Goal: Task Accomplishment & Management: Use online tool/utility

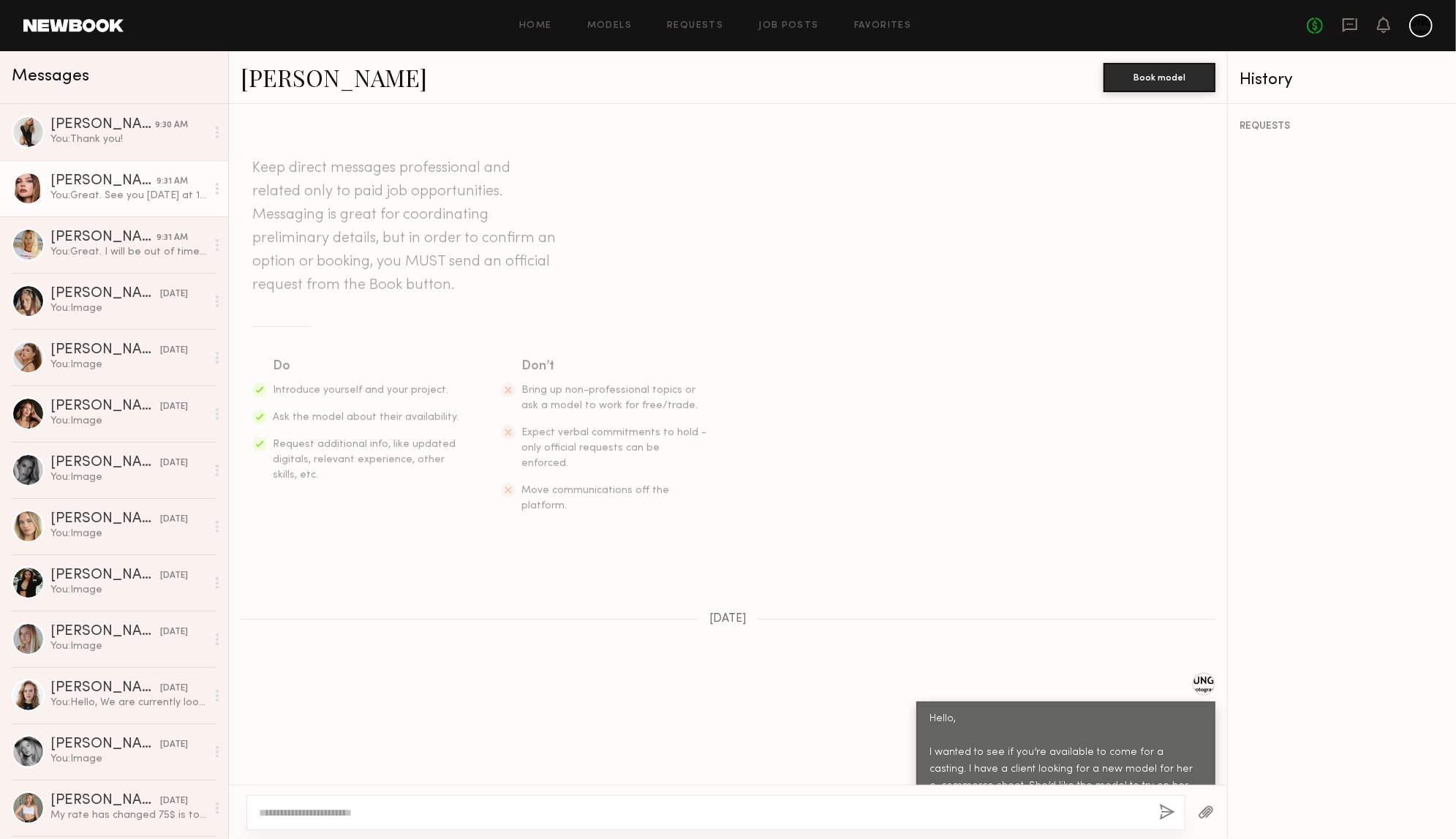
scroll to position [1071, 0]
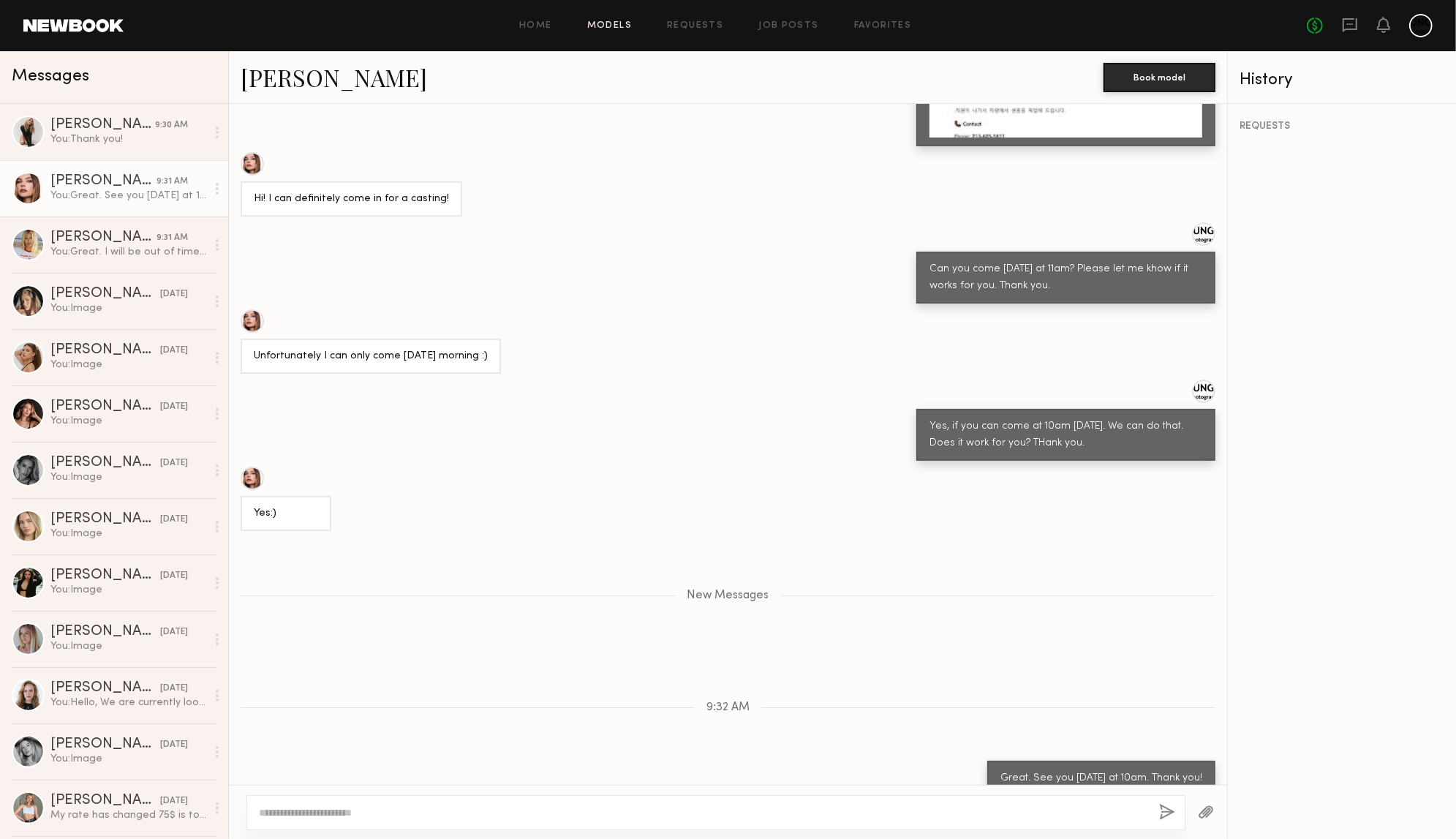
click at [590, 22] on link "Models" at bounding box center [609, 26] width 45 height 9
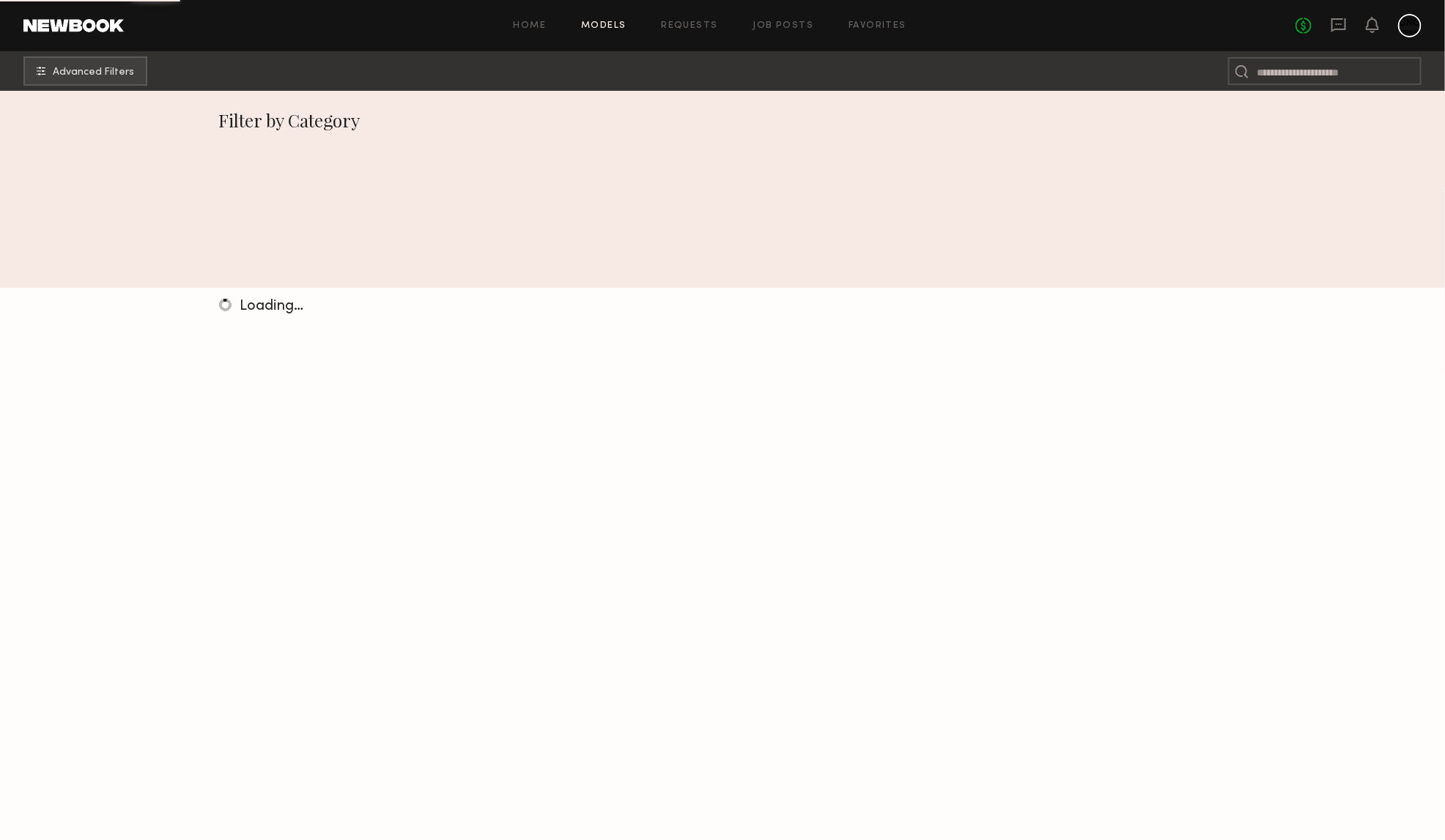
click at [598, 27] on link "Models" at bounding box center [603, 26] width 45 height 9
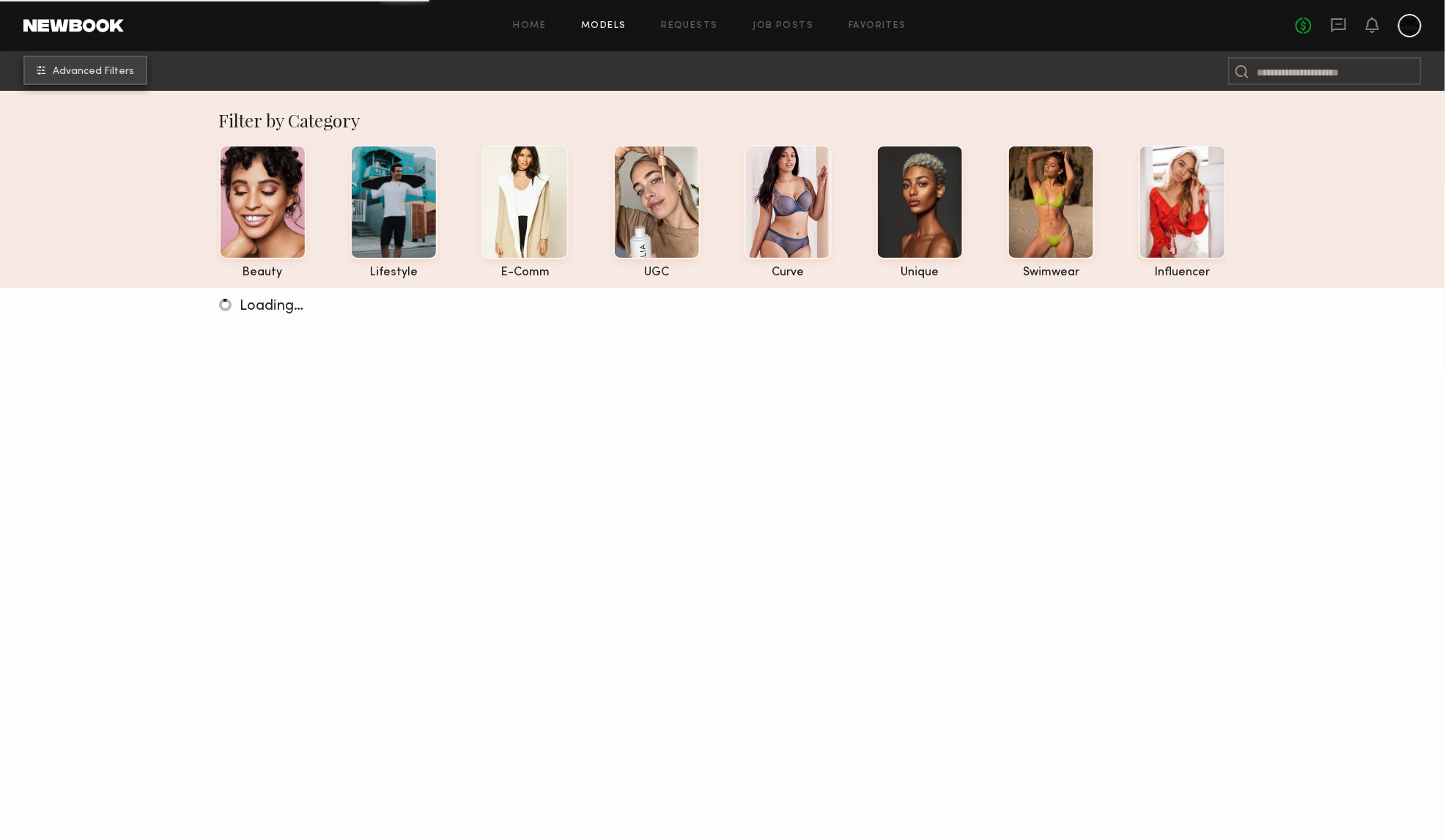
click at [82, 81] on button "Advanced Filters" at bounding box center [86, 70] width 124 height 29
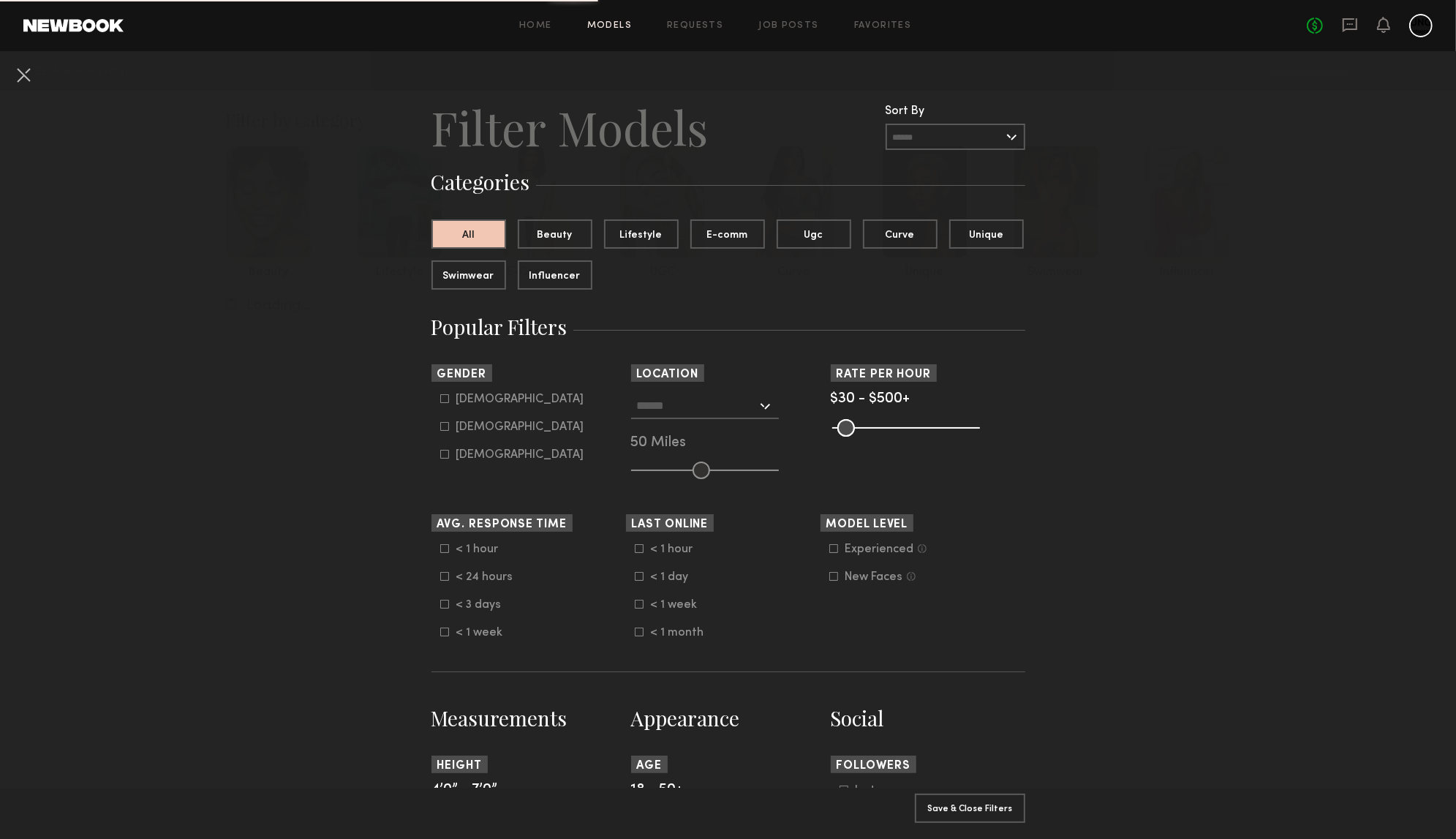
click at [440, 430] on icon at bounding box center [444, 427] width 8 height 8
type input "**"
click at [757, 403] on div at bounding box center [704, 406] width 147 height 27
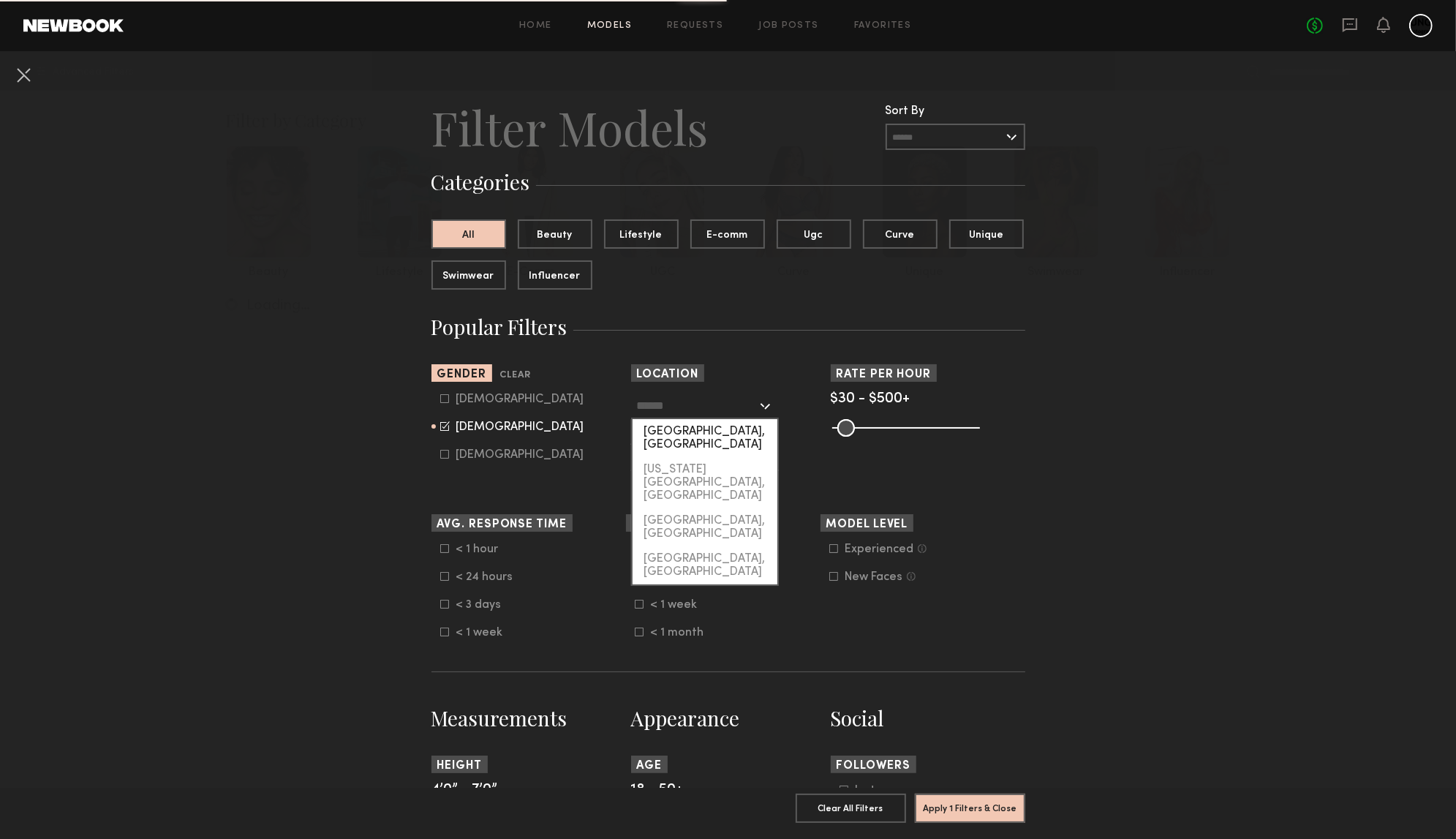
click at [715, 429] on div "Los Angeles, CA" at bounding box center [704, 438] width 145 height 38
type input "**********"
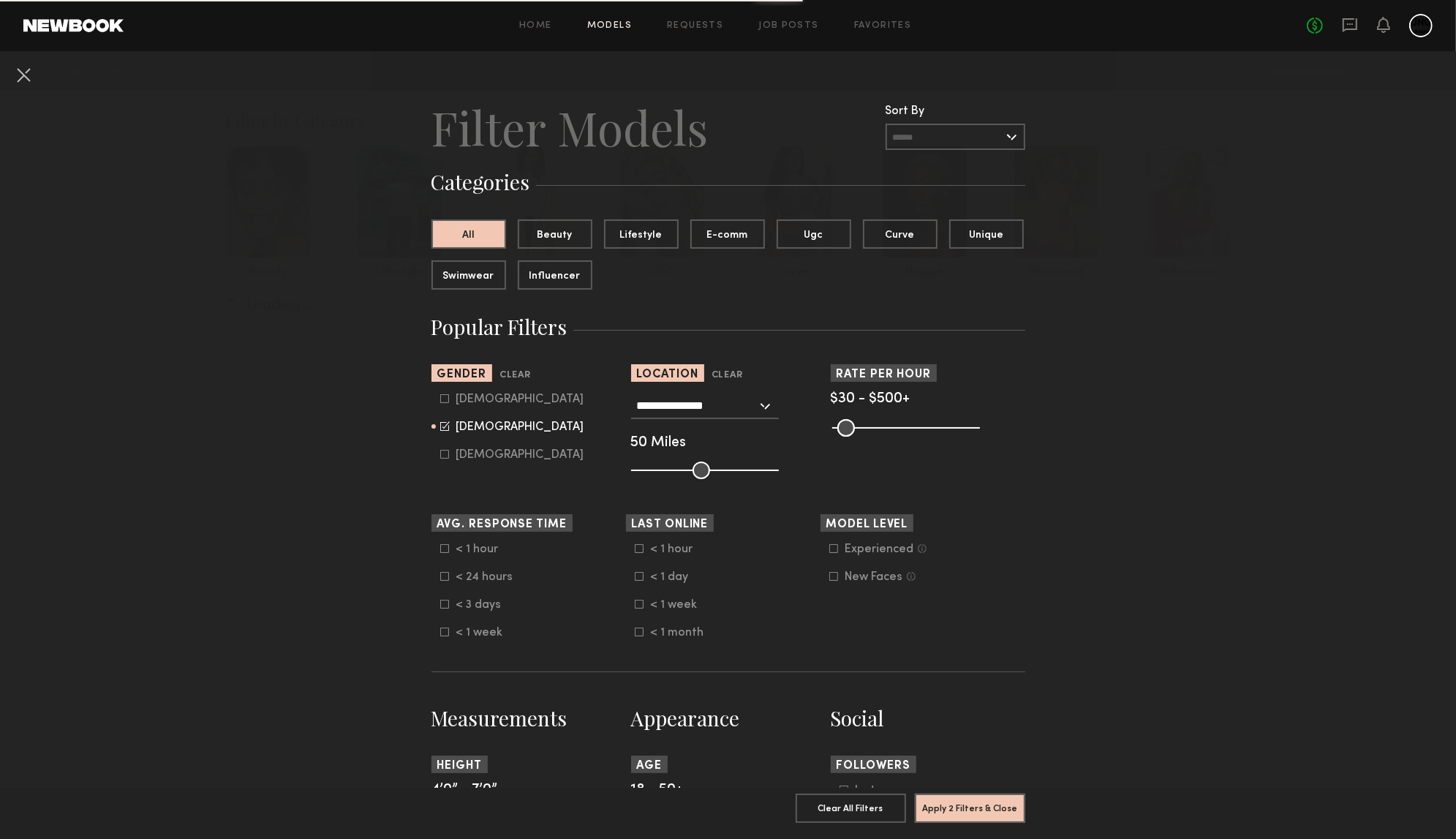
click at [140, 483] on nb-browse-filters "**********" at bounding box center [728, 853] width 1456 height 1604
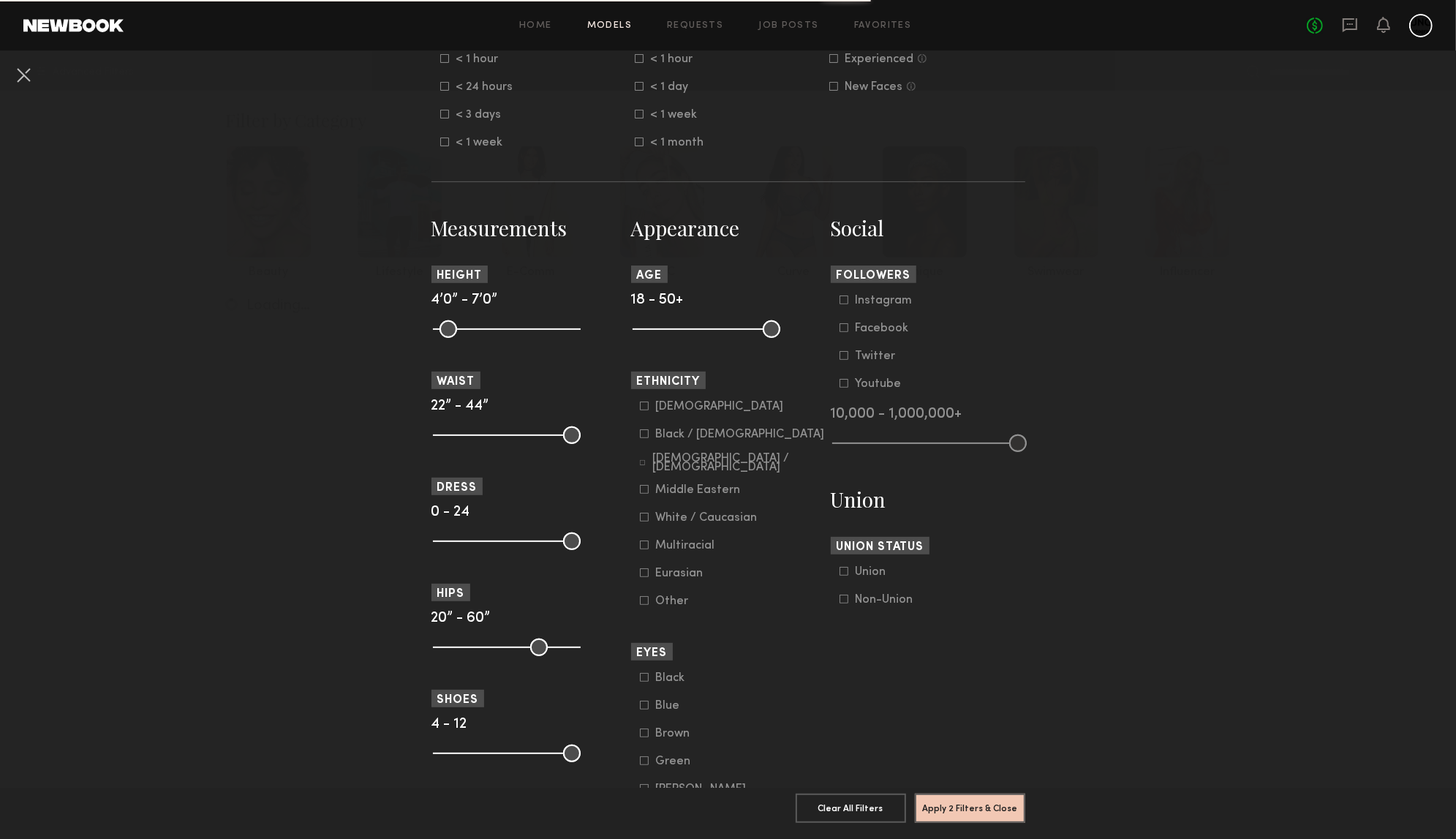
scroll to position [549, 0]
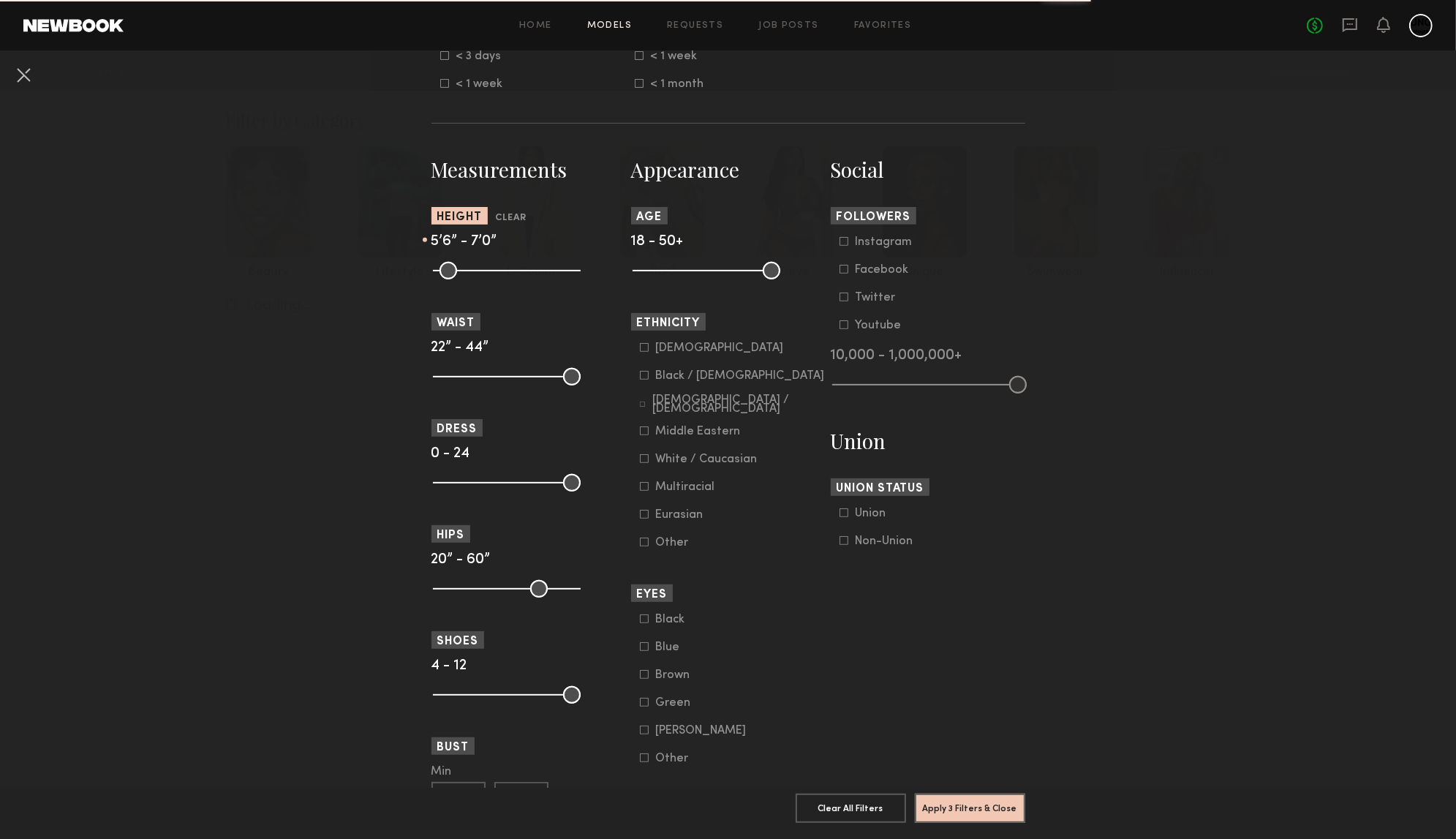
drag, startPoint x: 435, startPoint y: 280, endPoint x: 500, endPoint y: 286, distance: 65.3
type input "**"
click at [500, 279] on input "range" at bounding box center [507, 271] width 147 height 17
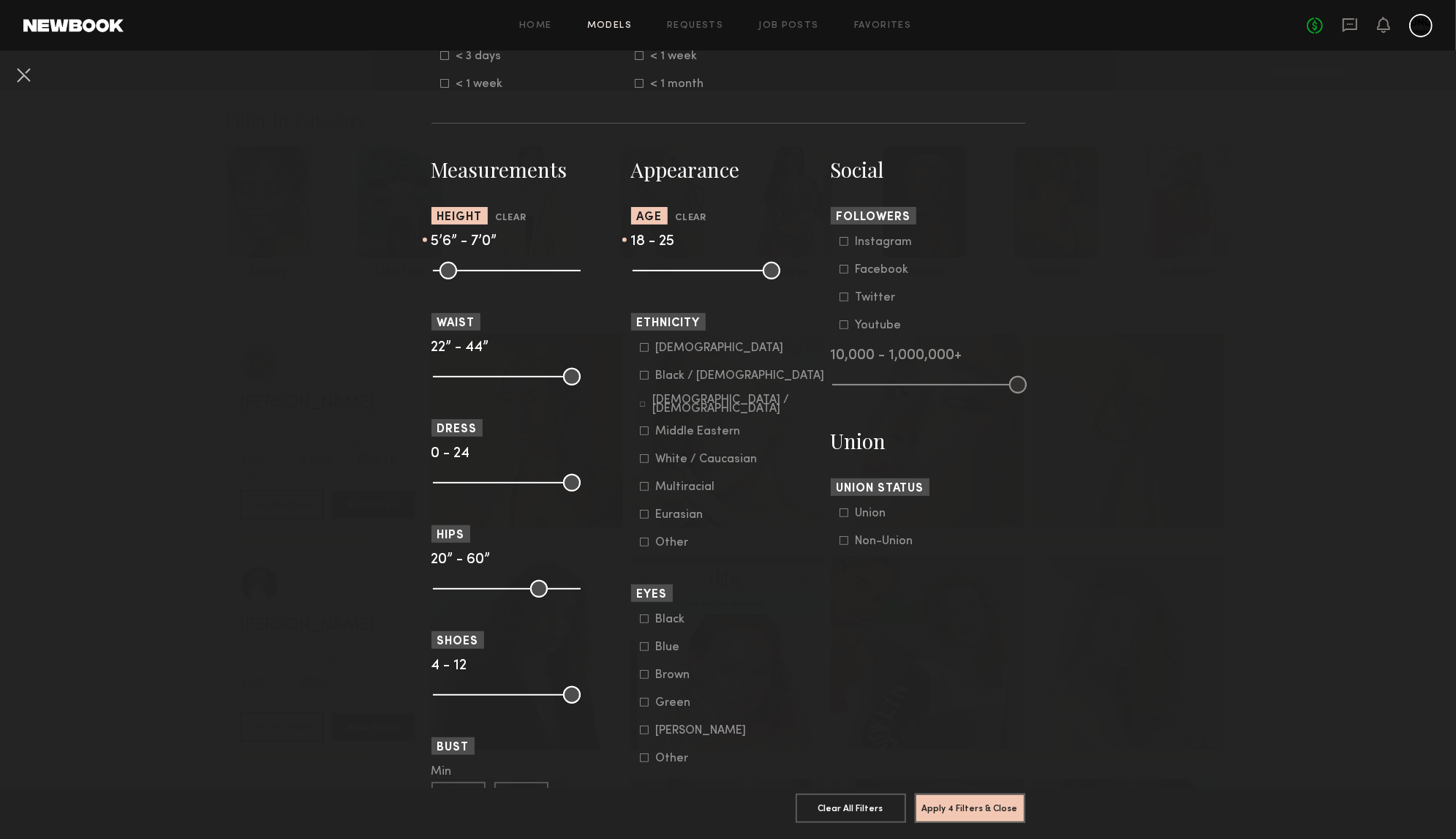
drag, startPoint x: 769, startPoint y: 289, endPoint x: 664, endPoint y: 290, distance: 105.0
type input "**"
click at [664, 279] on input "range" at bounding box center [706, 271] width 147 height 17
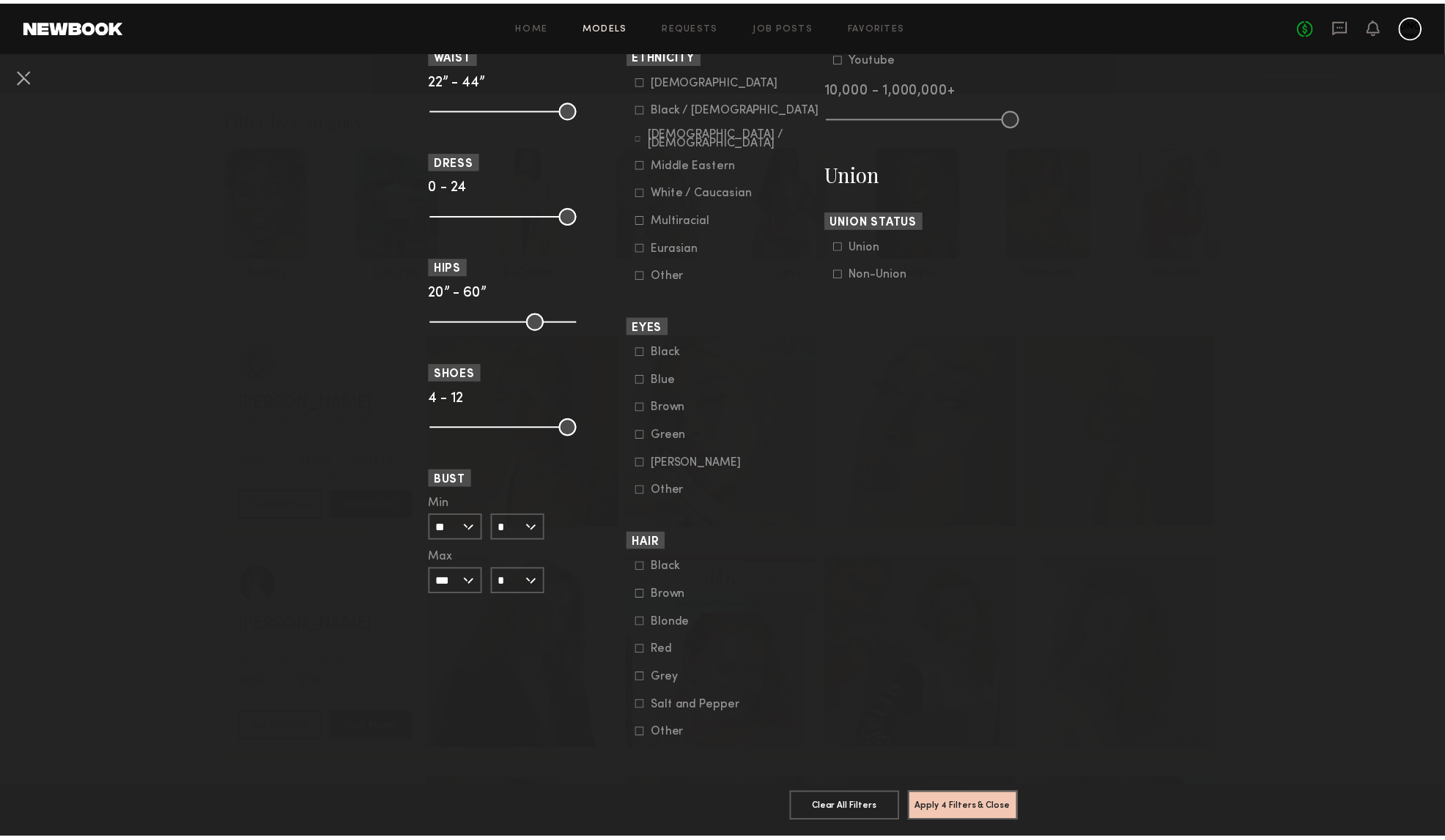
scroll to position [935, 0]
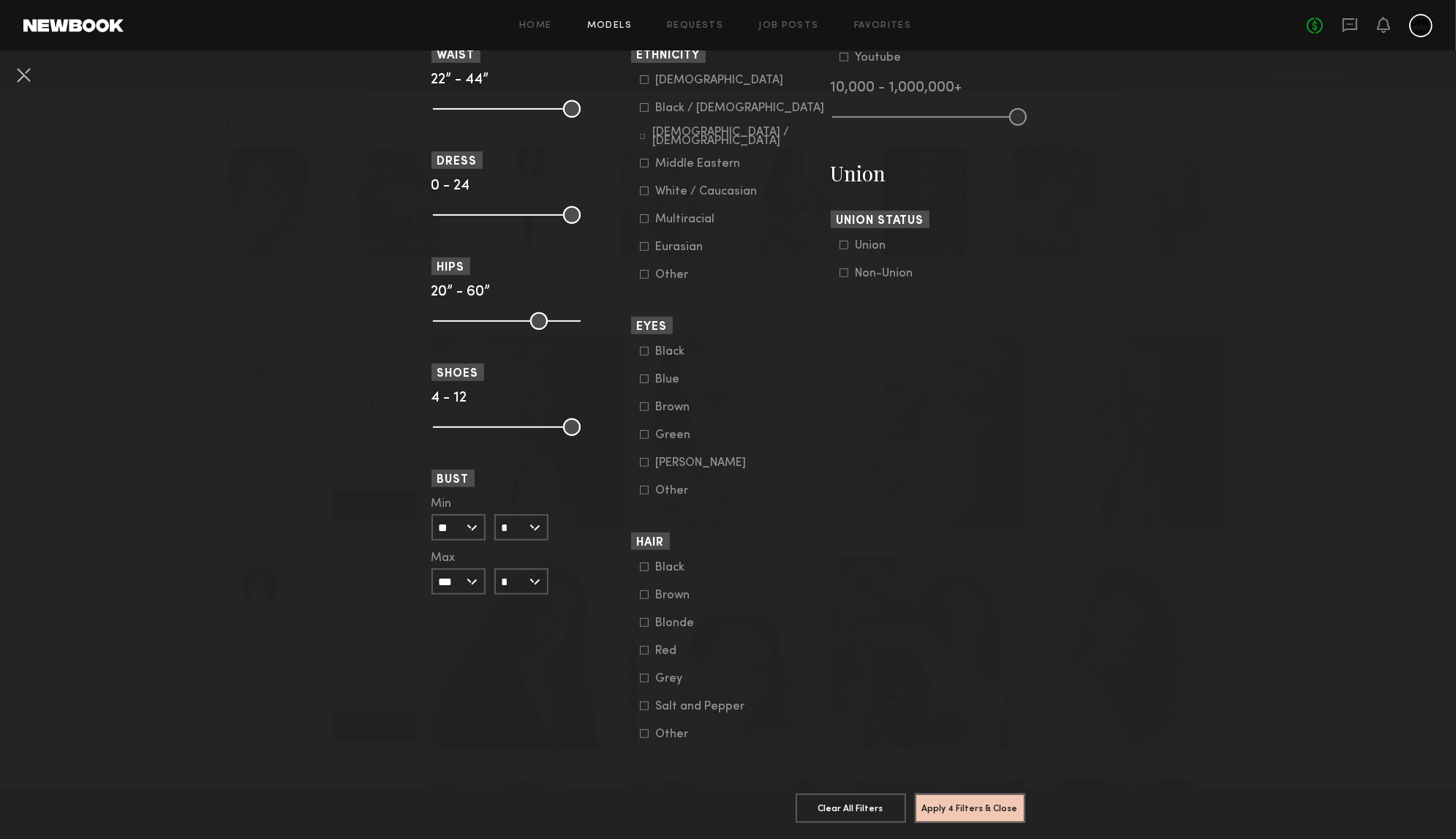
click at [631, 589] on div "Black Brown Blonde Red Grey Salt and Pepper Other" at bounding box center [728, 651] width 195 height 180
click at [640, 618] on icon at bounding box center [644, 622] width 9 height 9
click at [640, 590] on icon at bounding box center [644, 594] width 9 height 9
click at [640, 702] on icon at bounding box center [644, 706] width 8 height 8
click at [937, 805] on button "Apply 5 Filters & Close" at bounding box center [970, 807] width 111 height 29
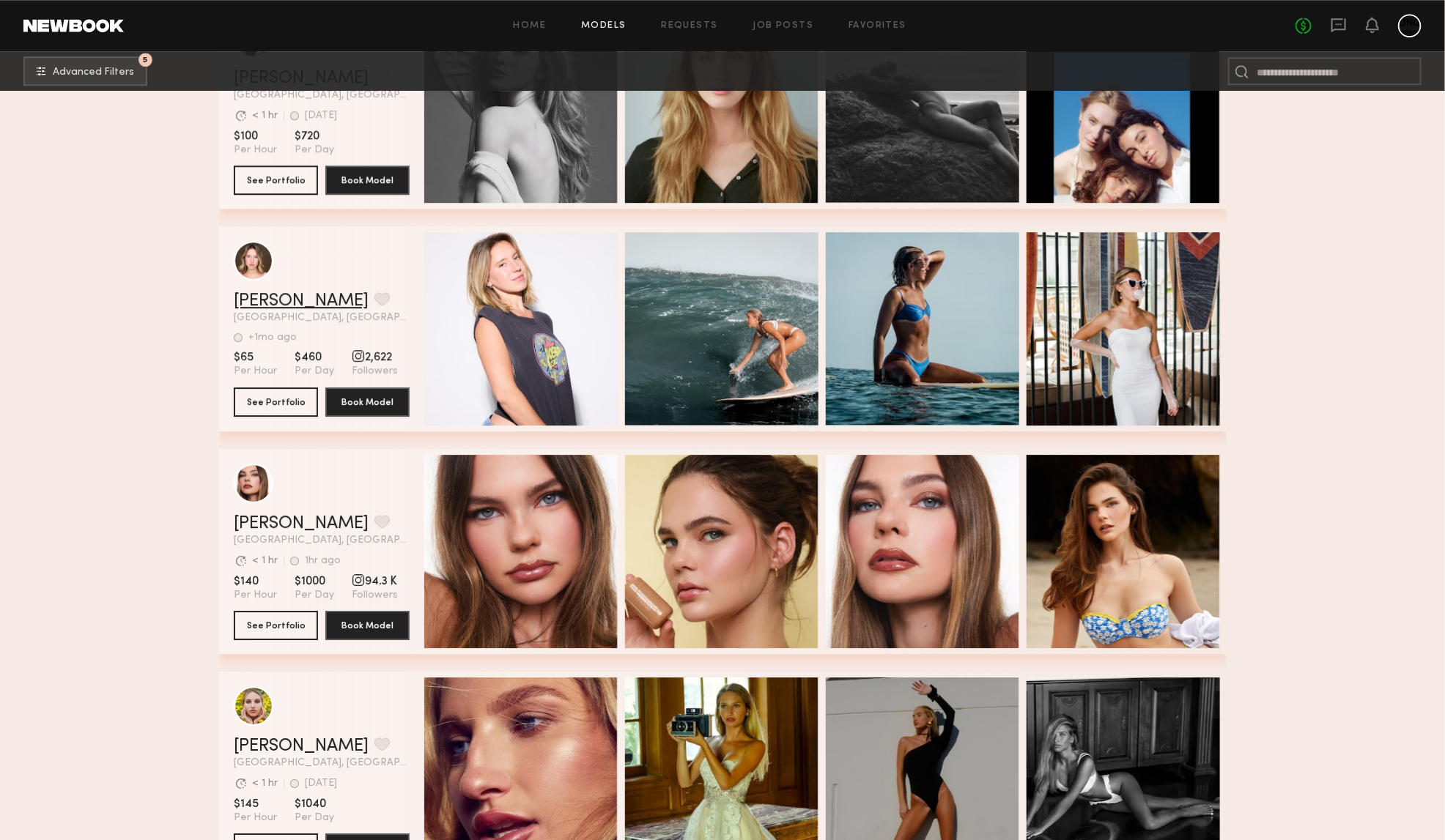
scroll to position [19497, 0]
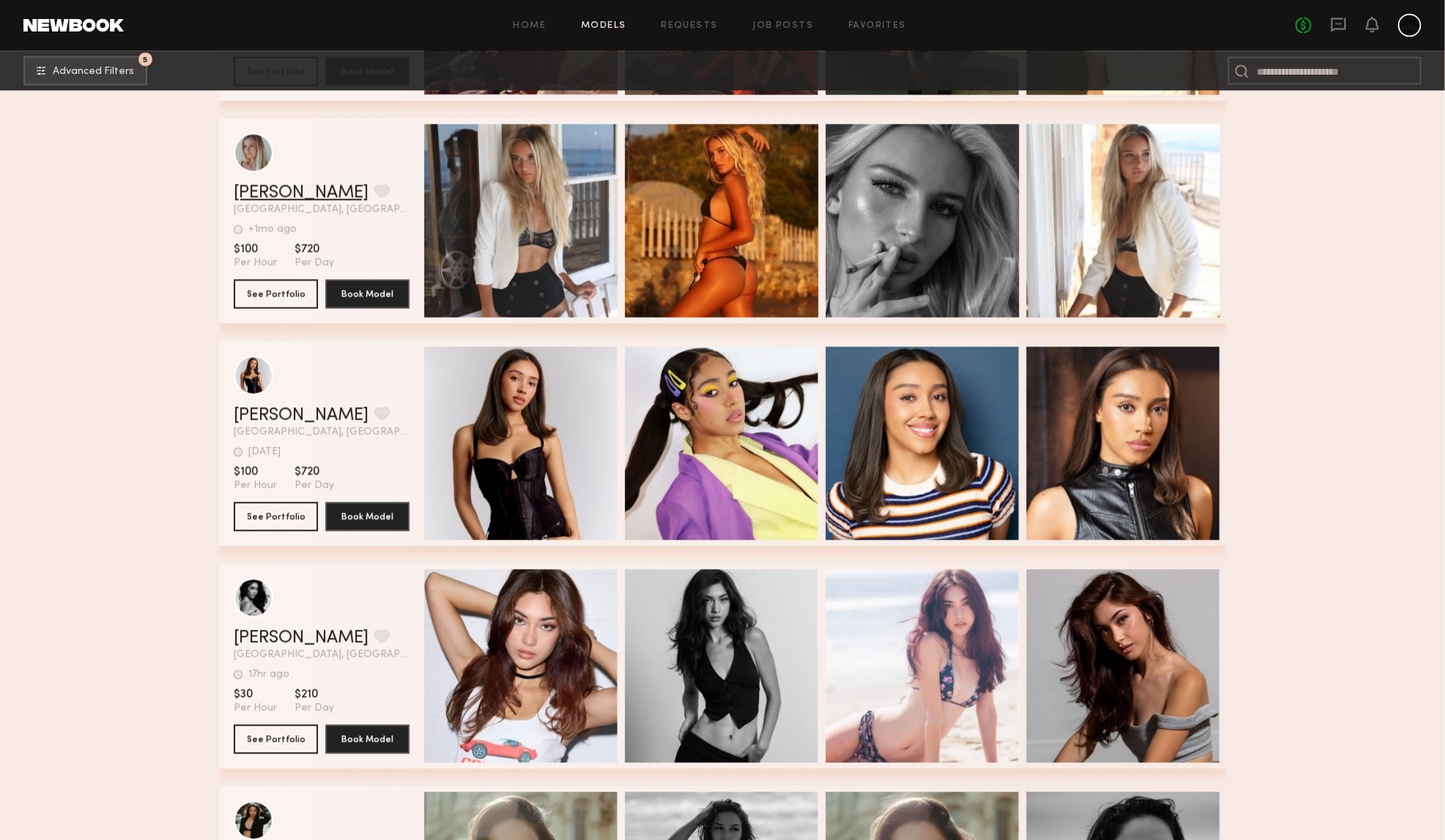
scroll to position [24857, 0]
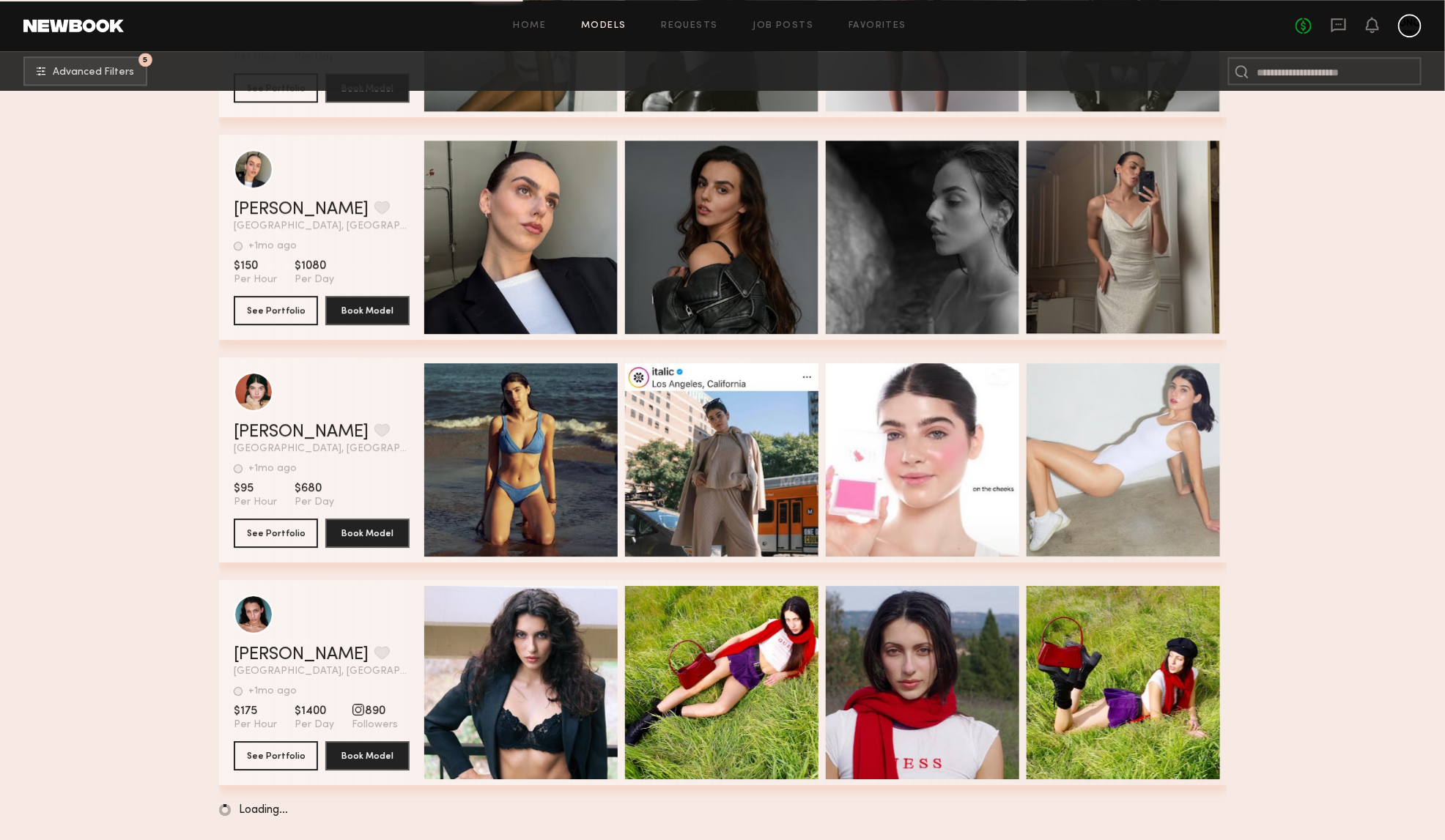
scroll to position [39531, 0]
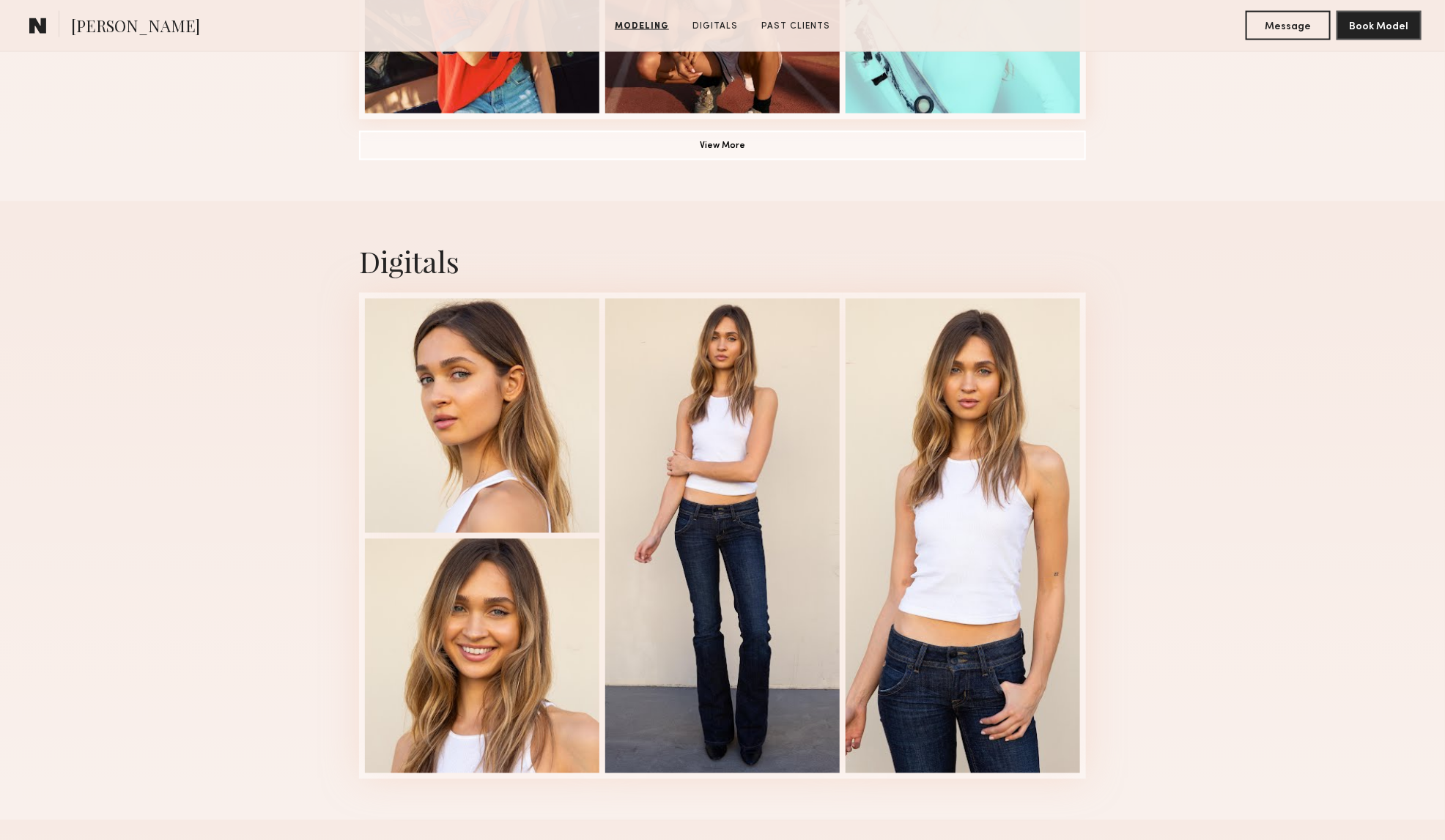
scroll to position [1557, 0]
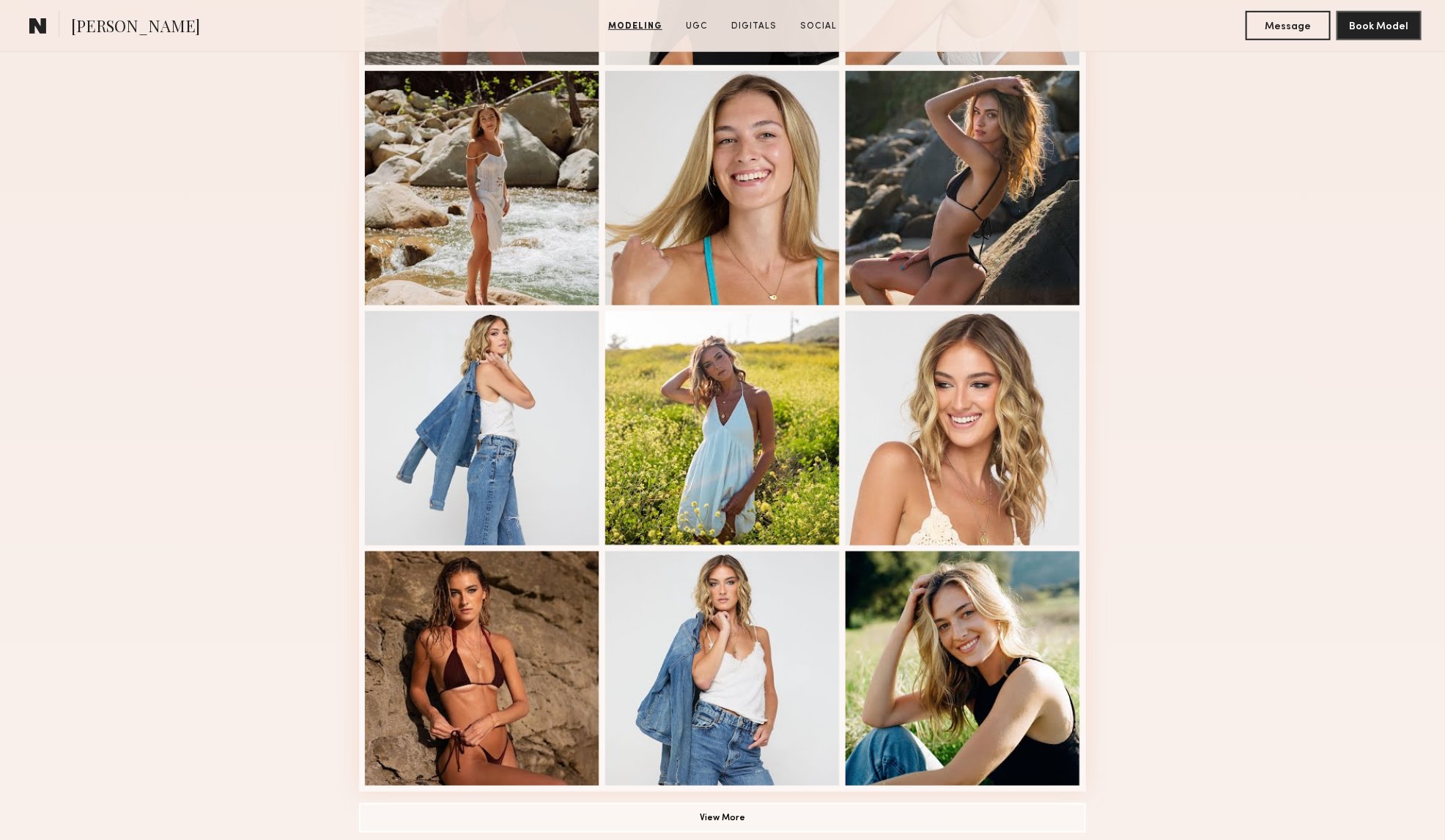
scroll to position [824, 0]
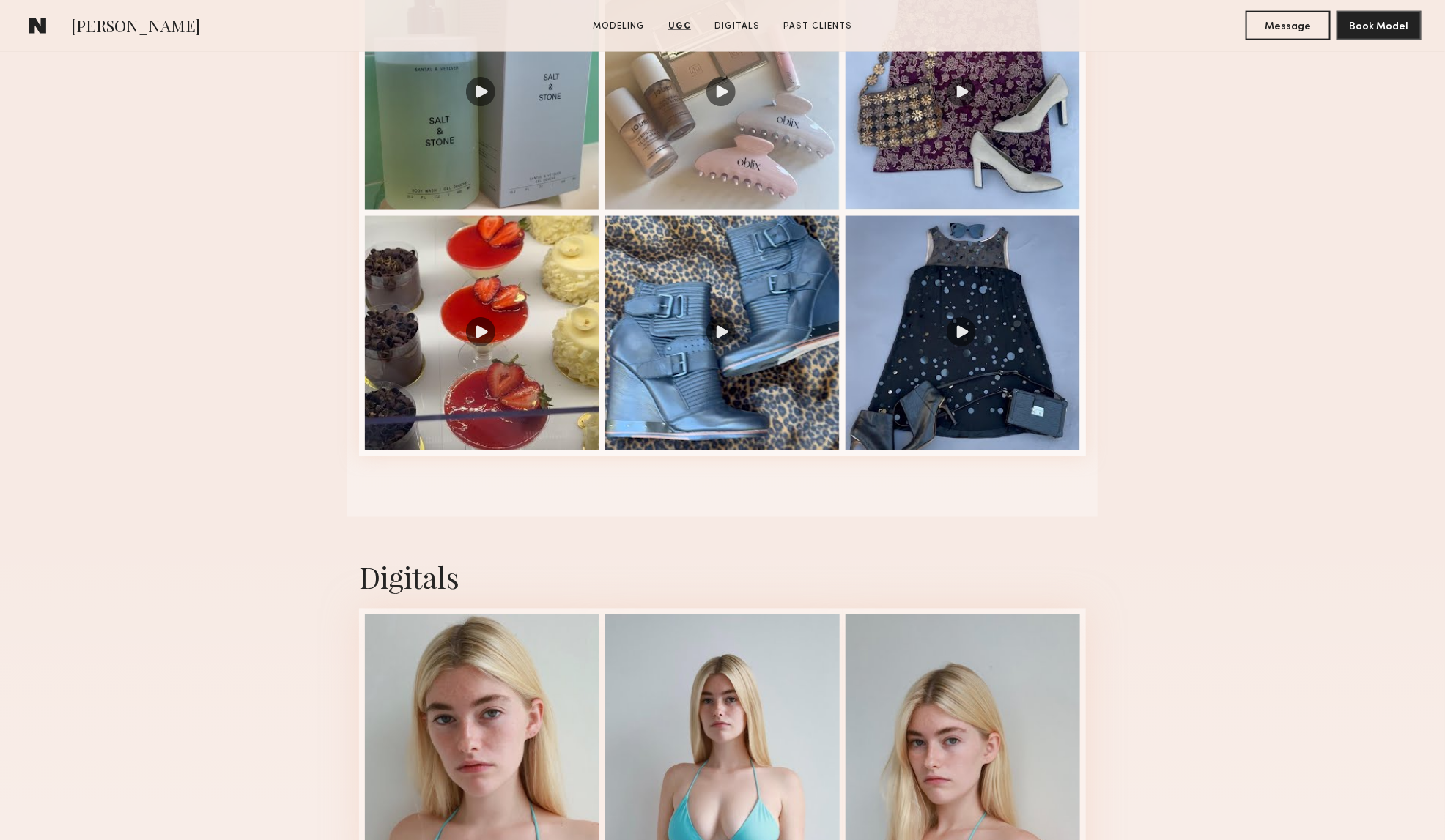
scroll to position [641, 0]
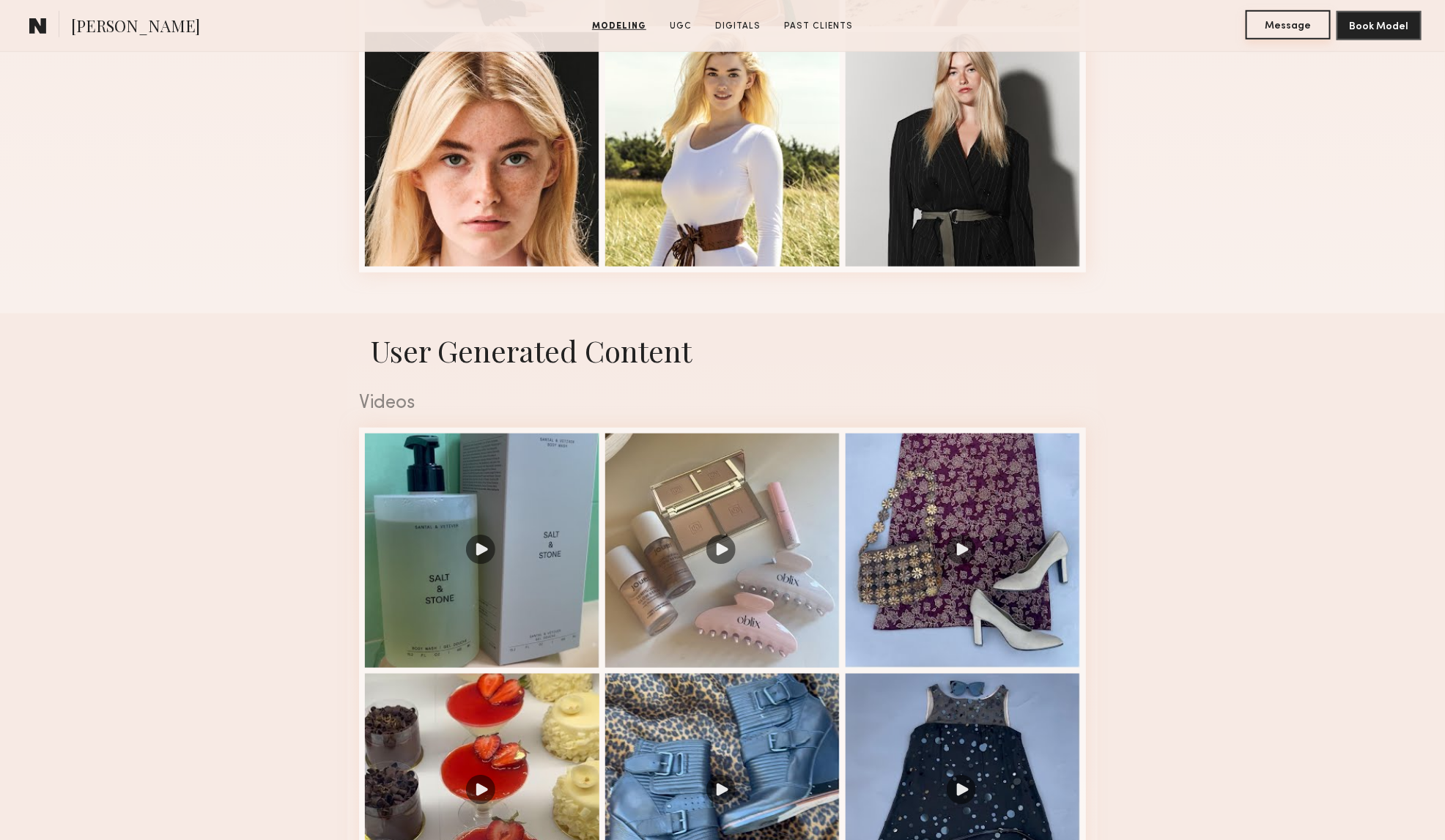
click at [1262, 28] on button "Message" at bounding box center [1288, 24] width 85 height 29
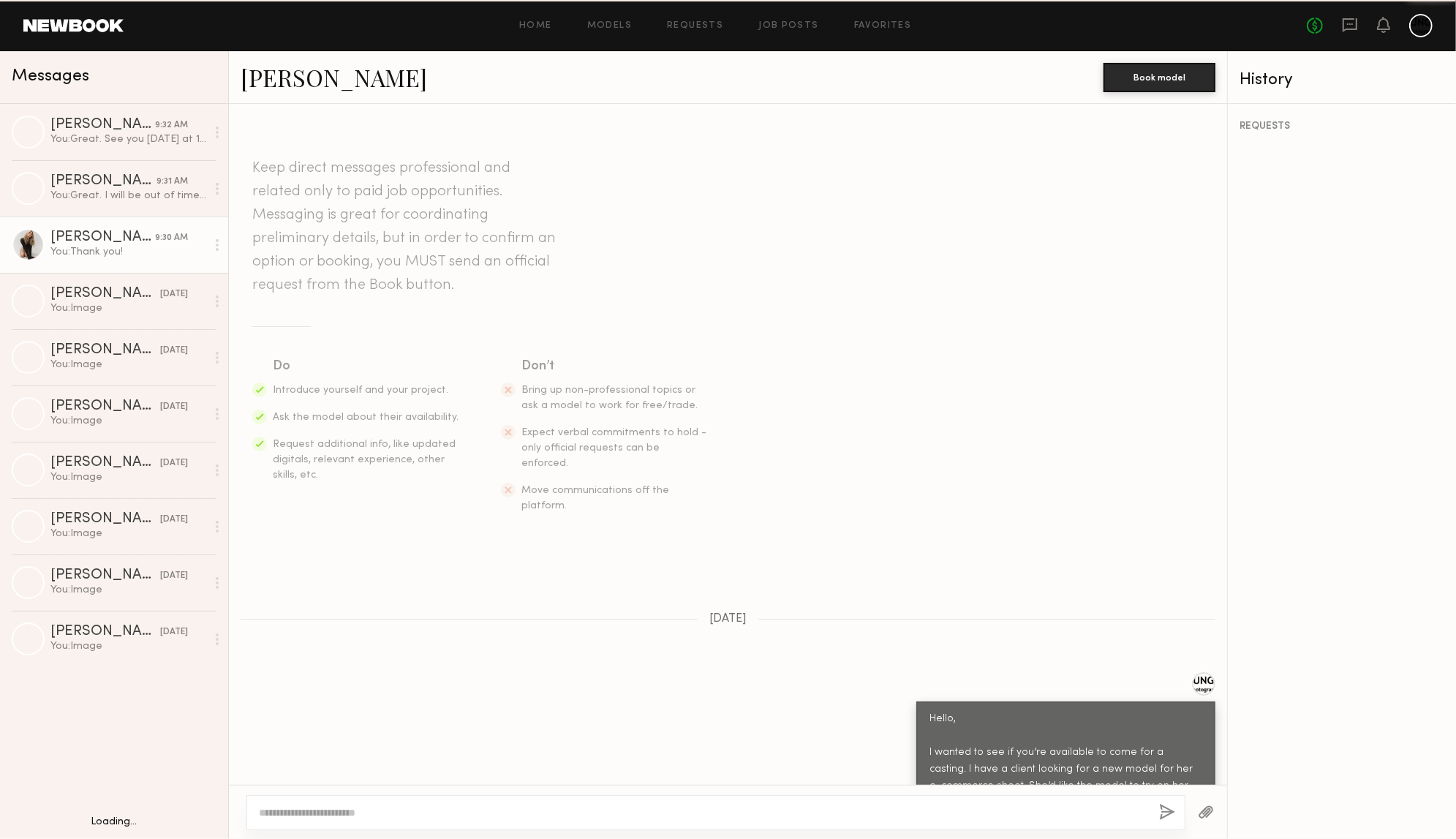
scroll to position [583, 0]
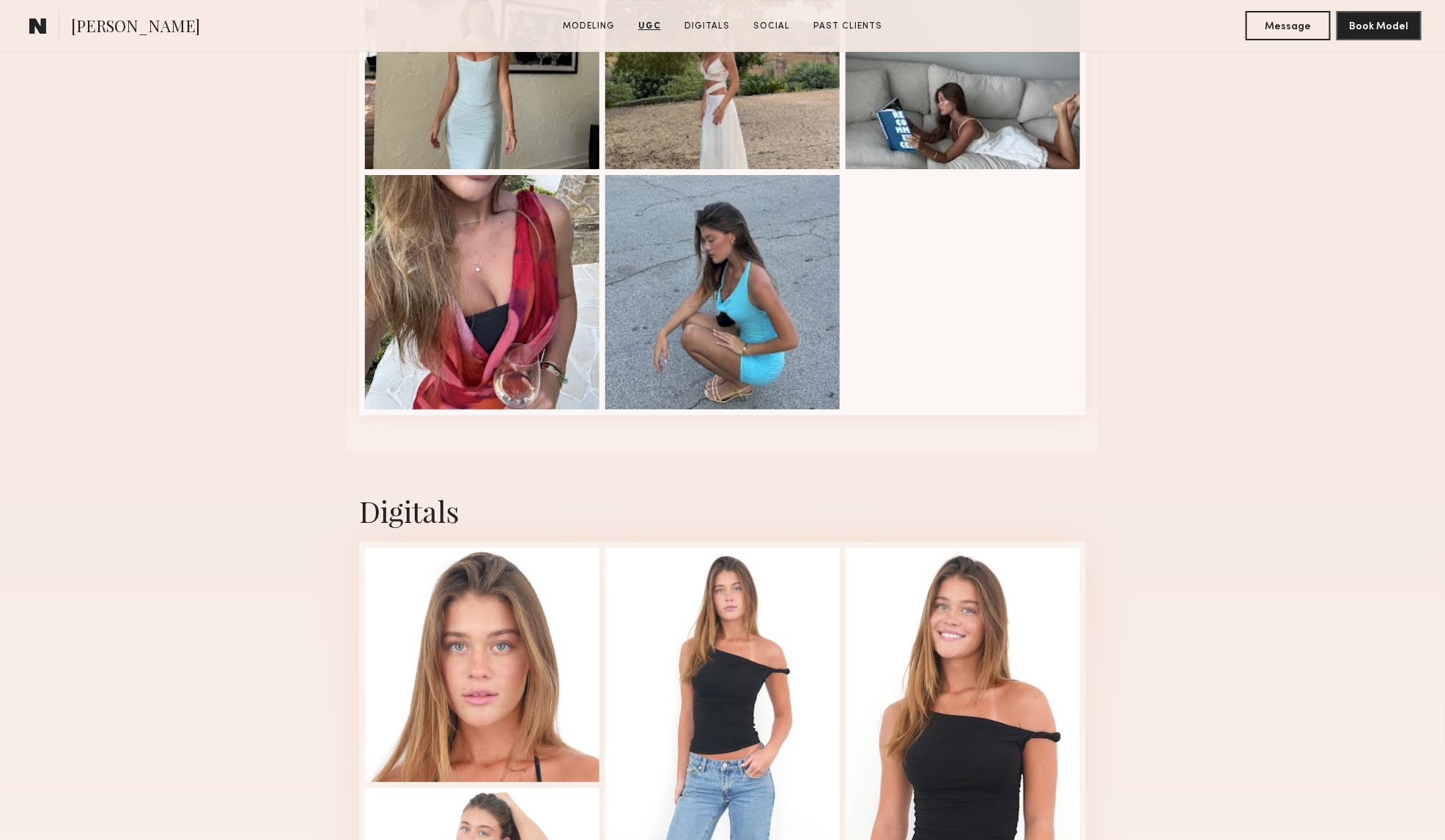
scroll to position [3021, 0]
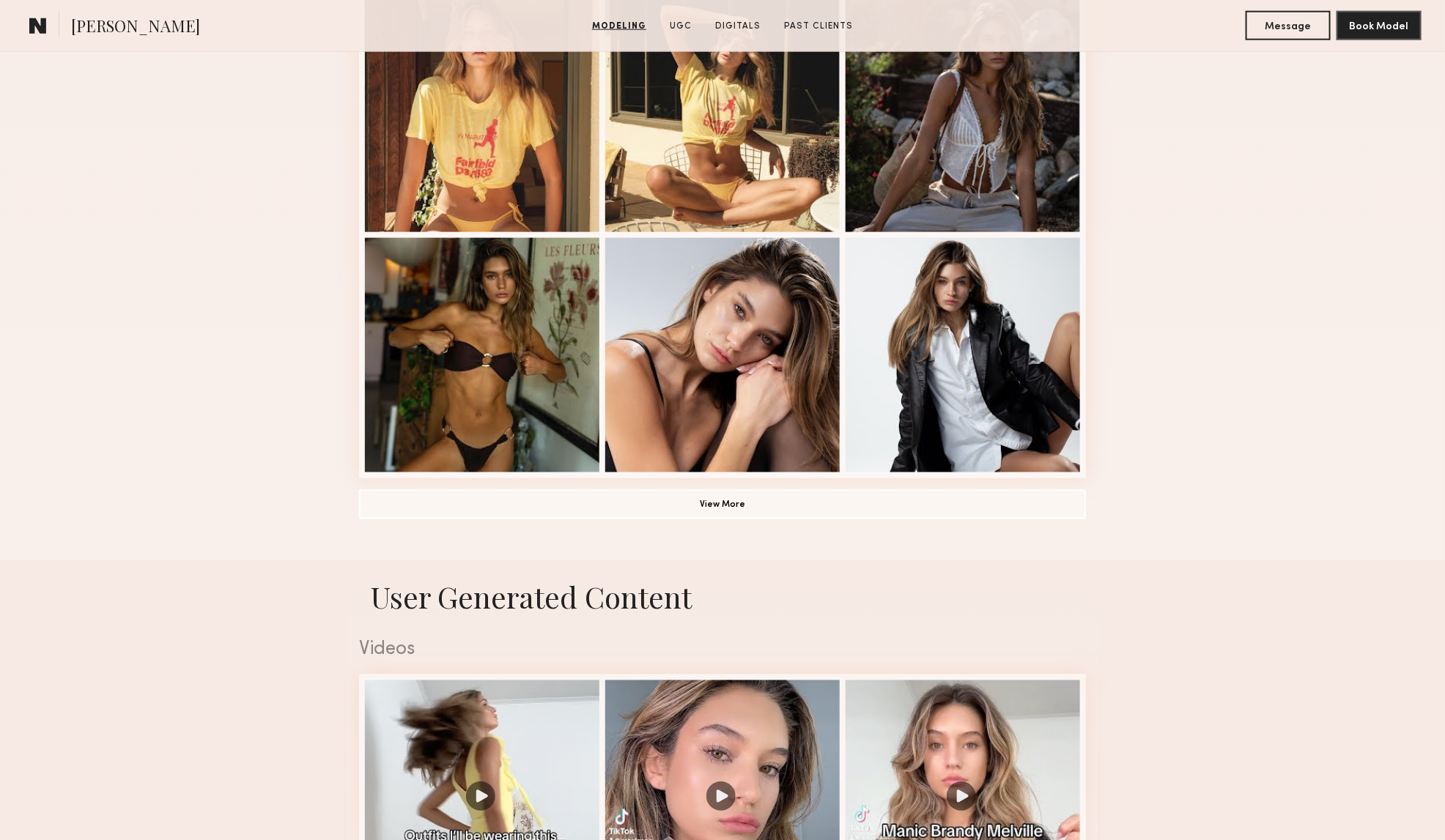
scroll to position [824, 0]
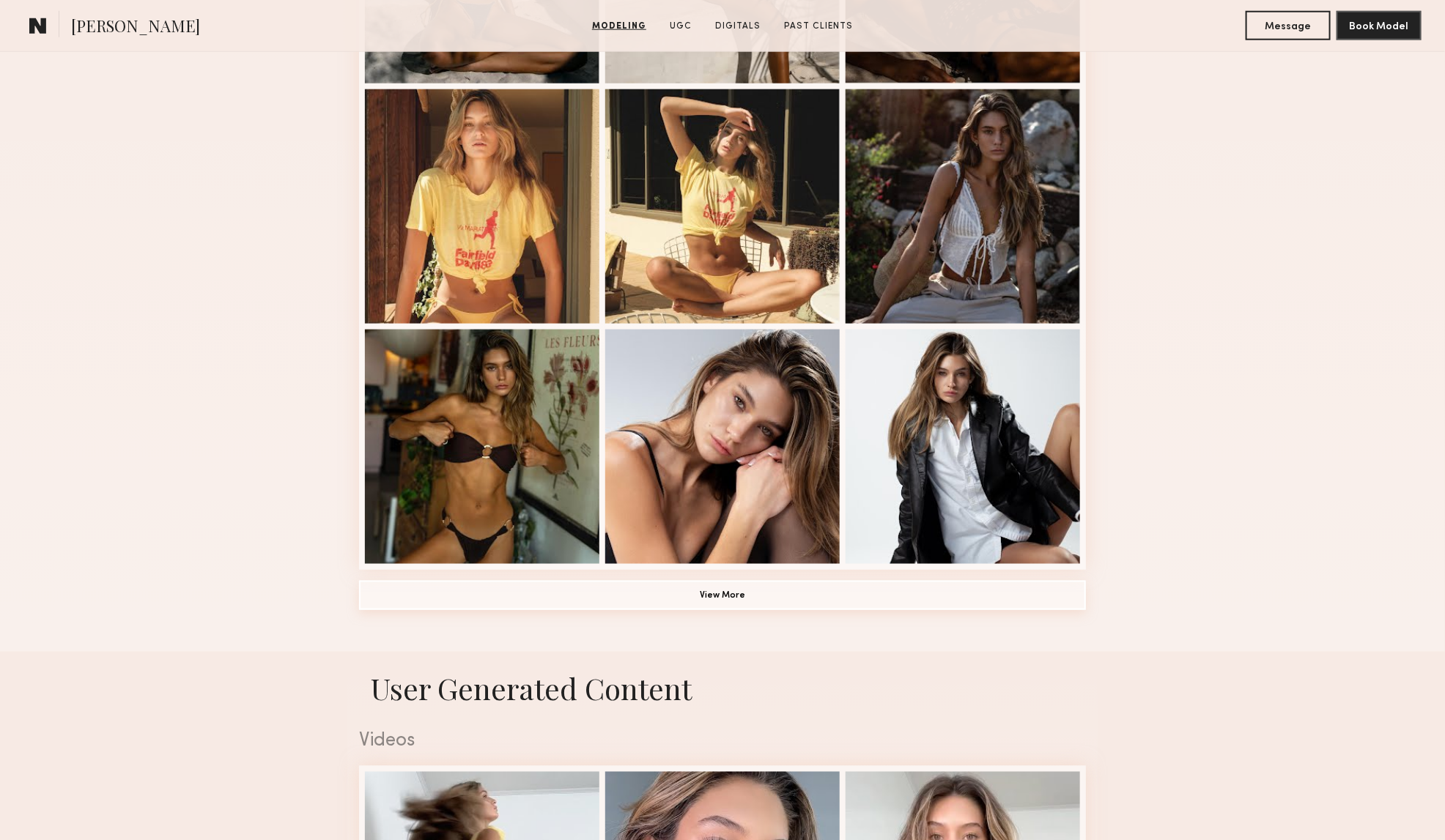
click at [722, 611] on common-button "View More" at bounding box center [722, 596] width 727 height 29
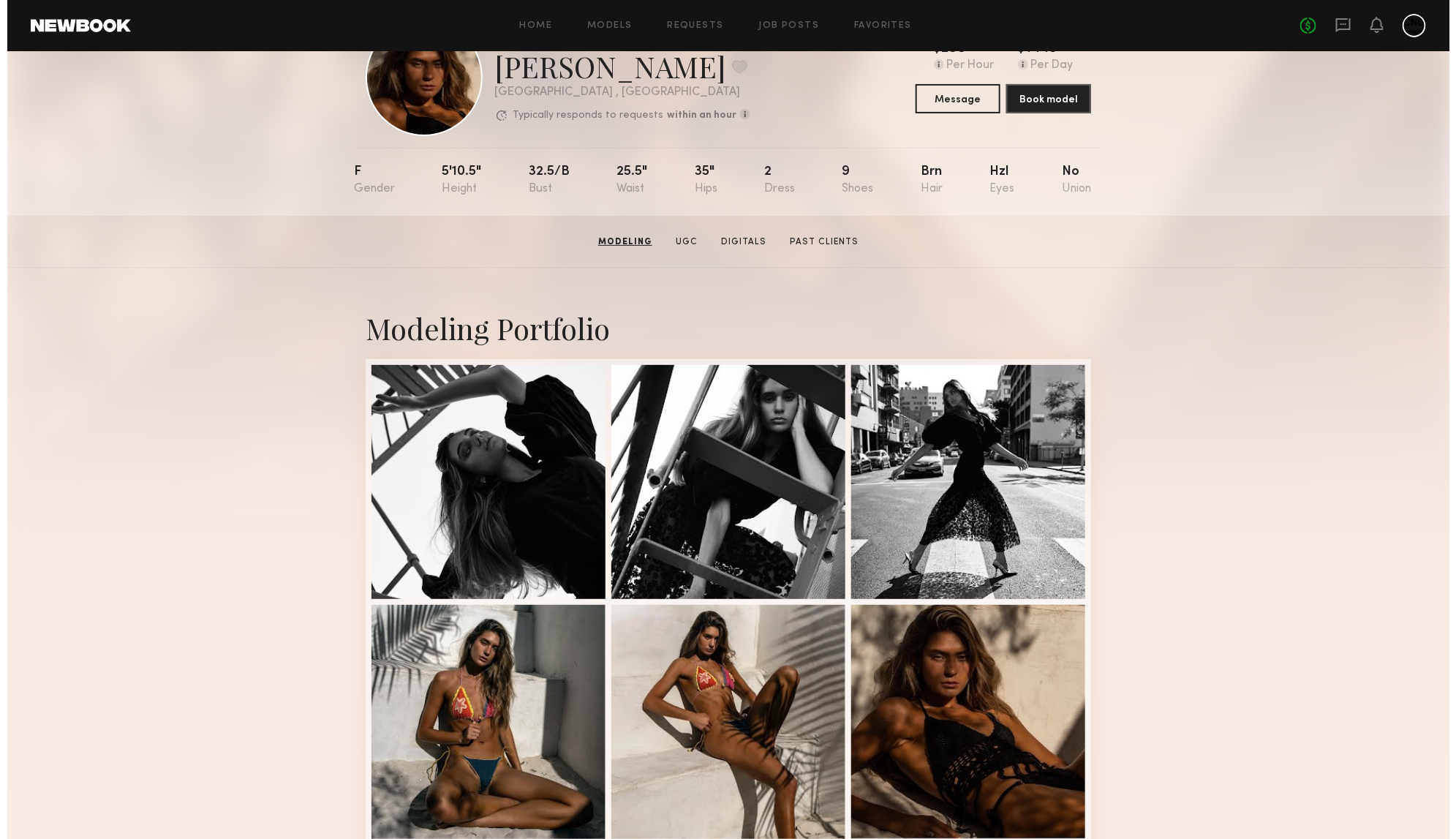
scroll to position [0, 0]
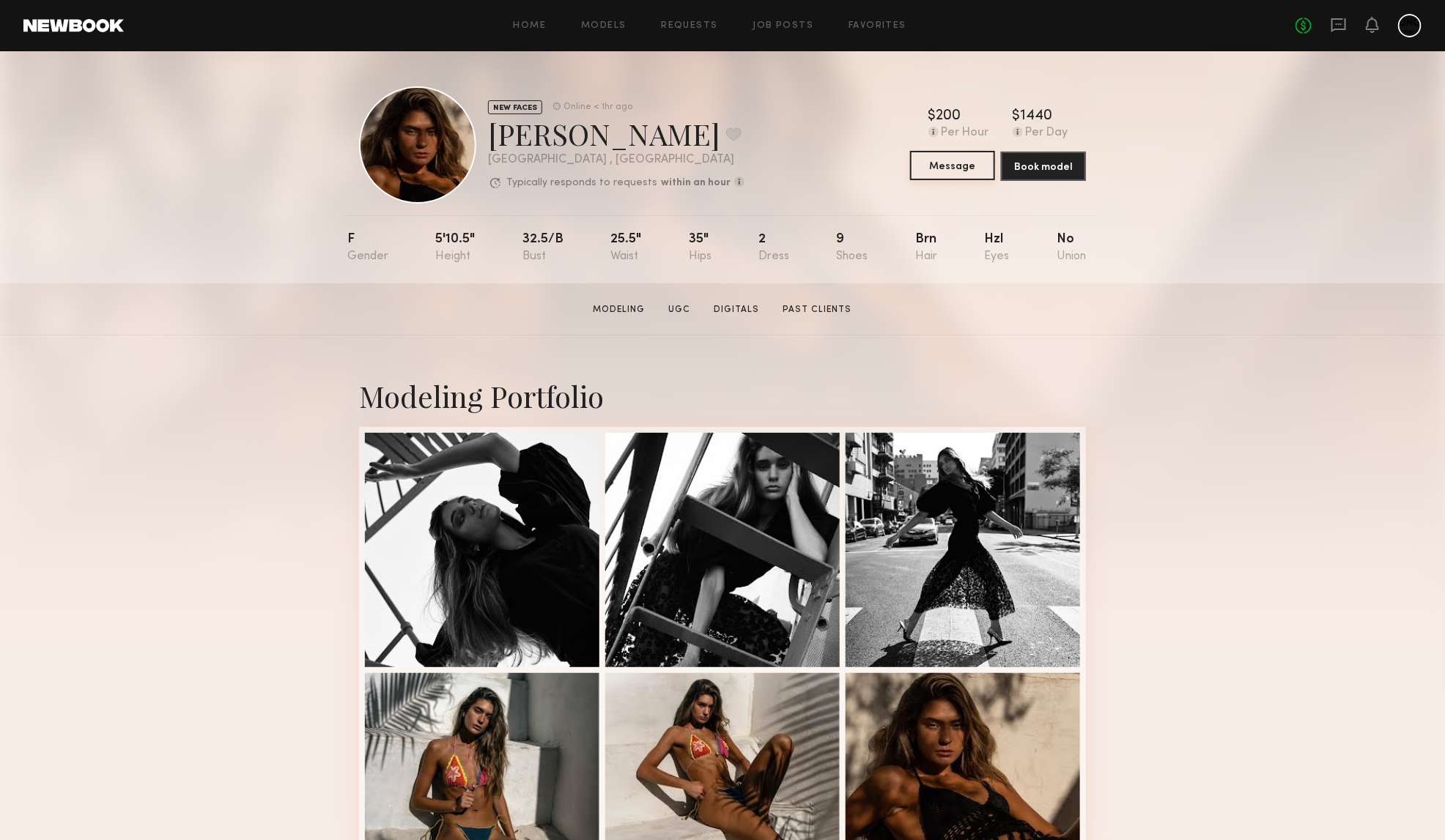
click at [947, 162] on button "Message" at bounding box center [953, 165] width 85 height 29
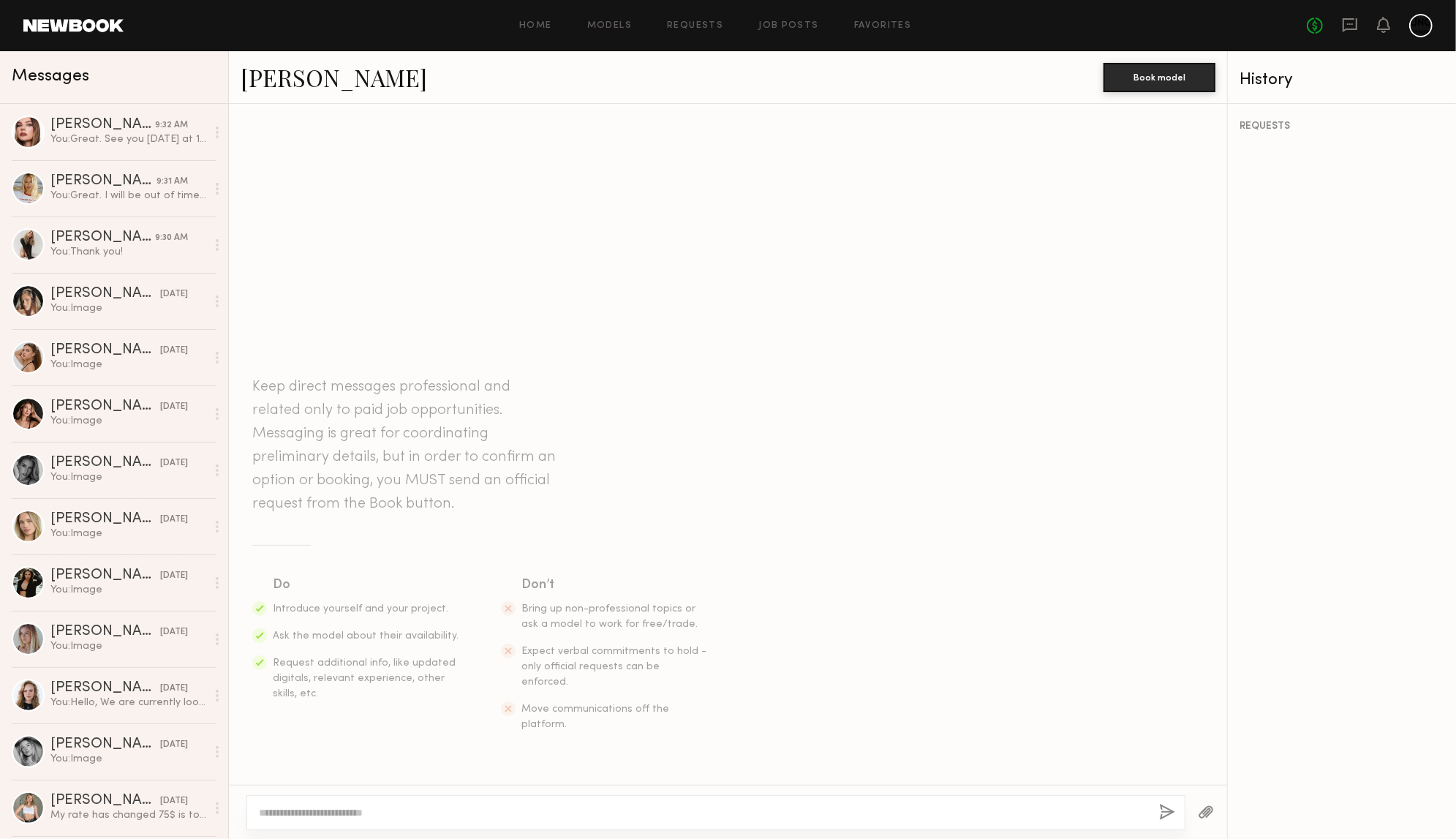
click at [397, 815] on textarea at bounding box center [703, 812] width 888 height 15
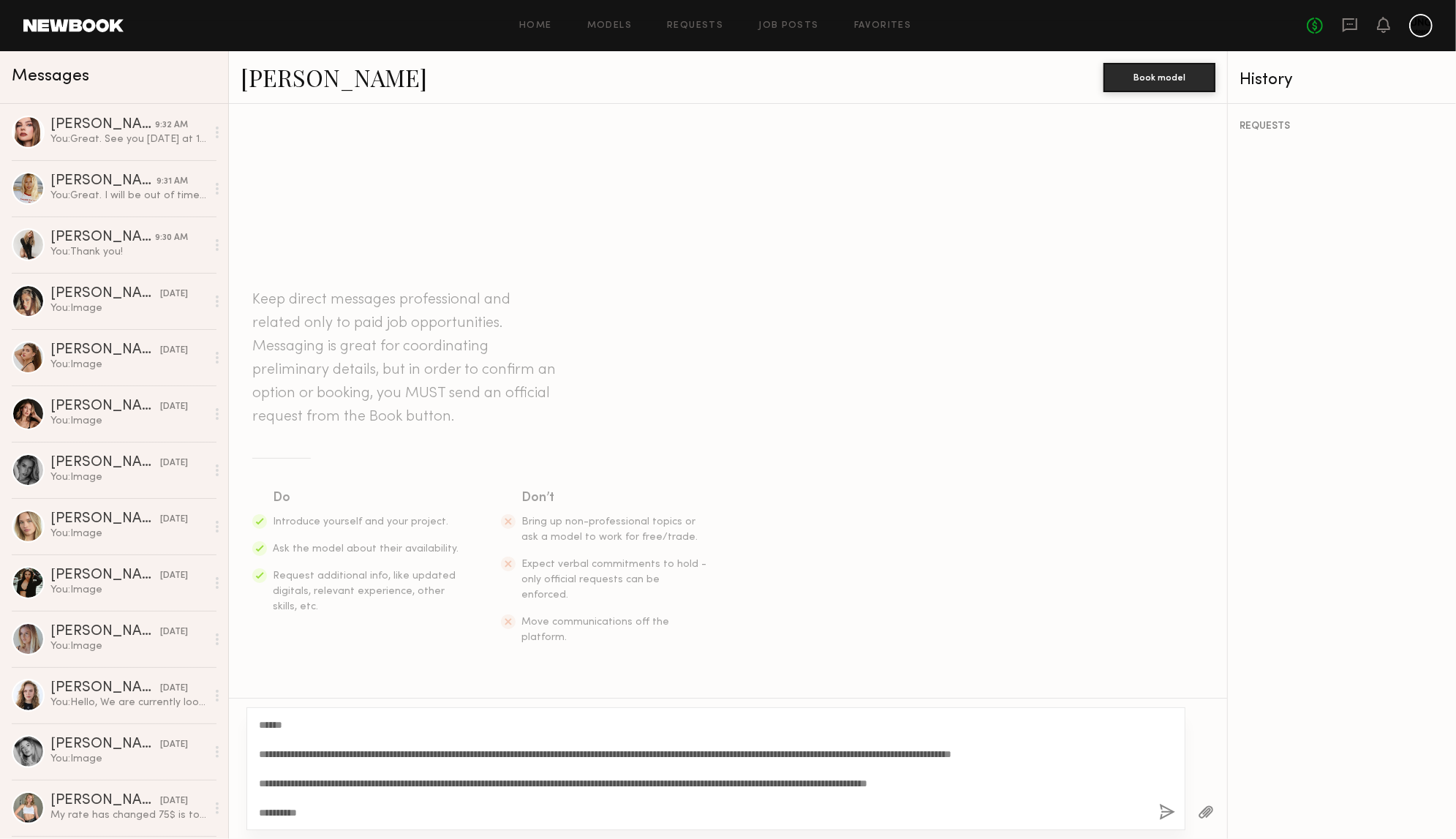
type textarea "**********"
click at [1167, 812] on button "button" at bounding box center [1167, 812] width 16 height 18
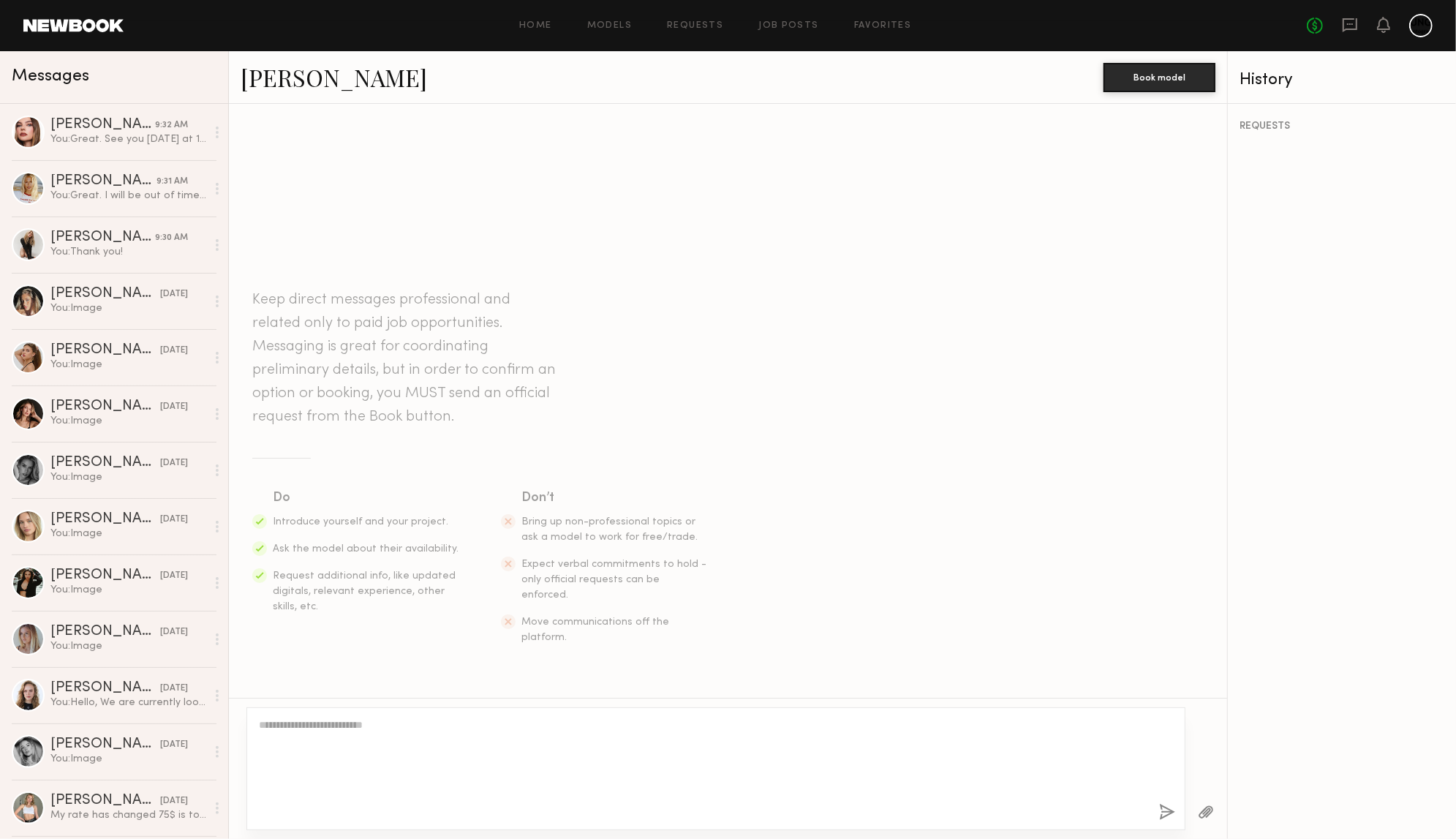
scroll to position [129, 0]
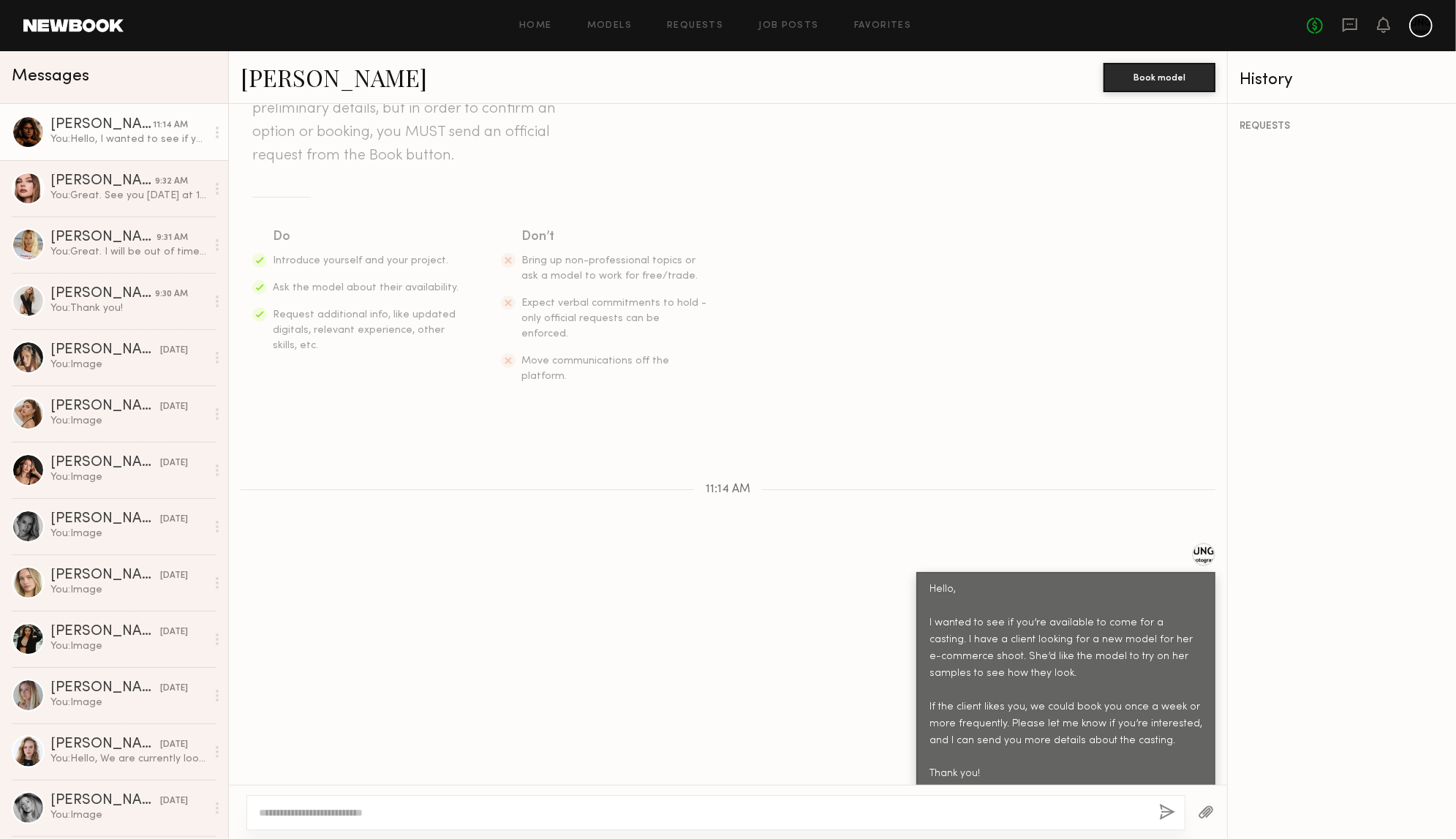
click at [1208, 814] on button "button" at bounding box center [1206, 812] width 16 height 18
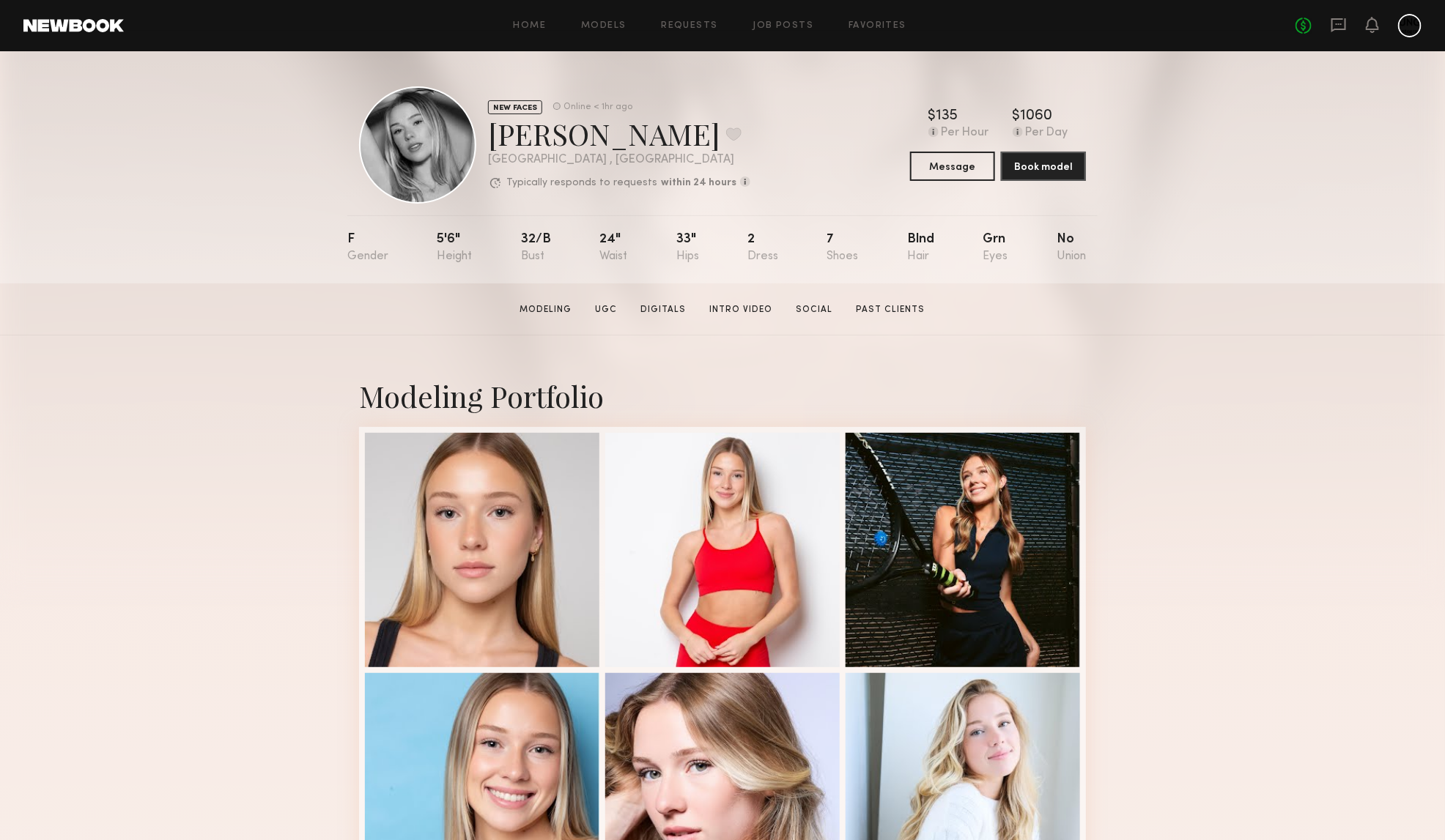
click at [1250, 189] on div "NEW FACES Online < 1hr ago [PERSON_NAME] Favorite [GEOGRAPHIC_DATA] , [GEOGRAPH…" at bounding box center [722, 167] width 1445 height 232
click at [958, 163] on button "Message" at bounding box center [953, 165] width 85 height 29
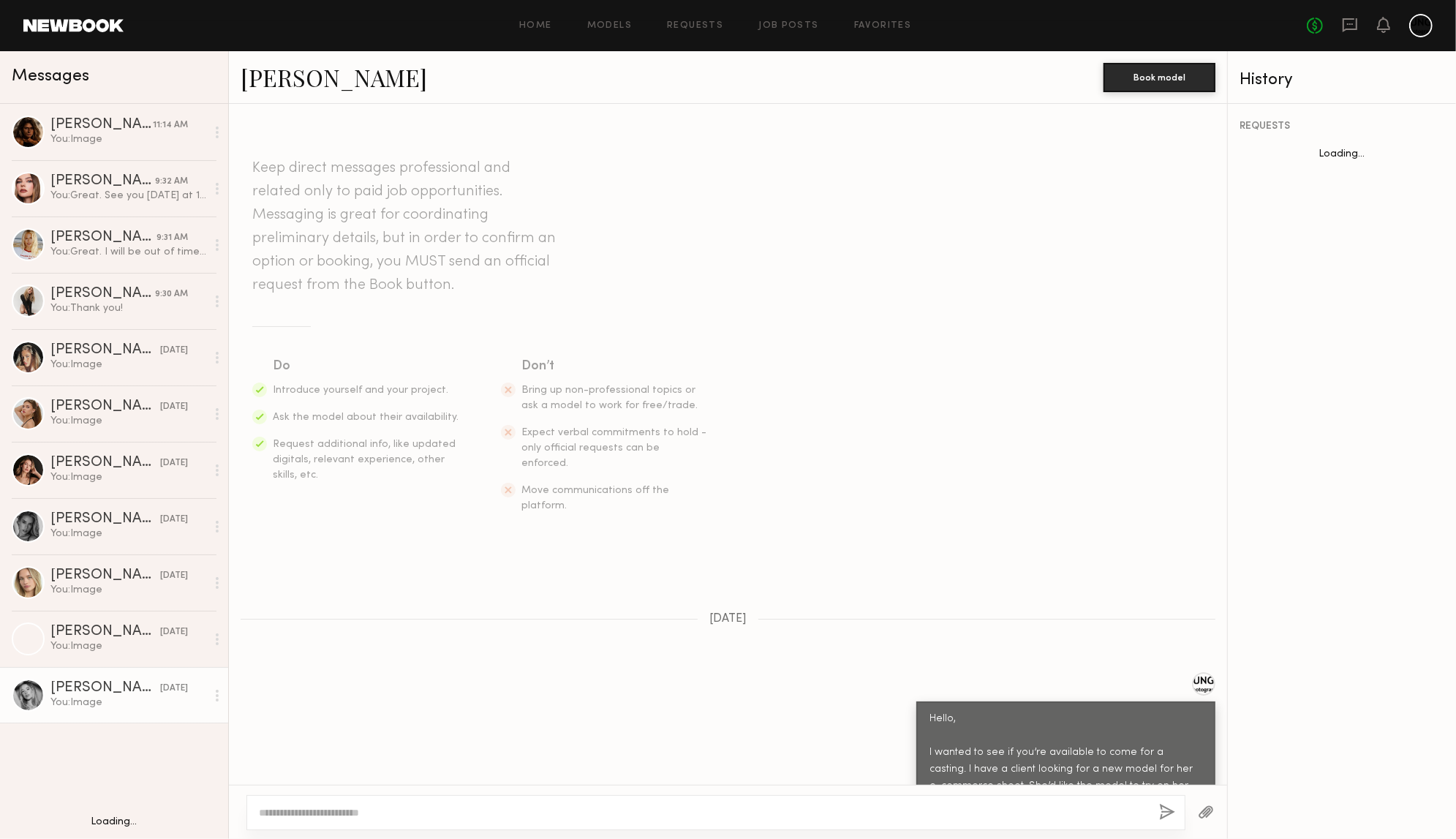
scroll to position [426, 0]
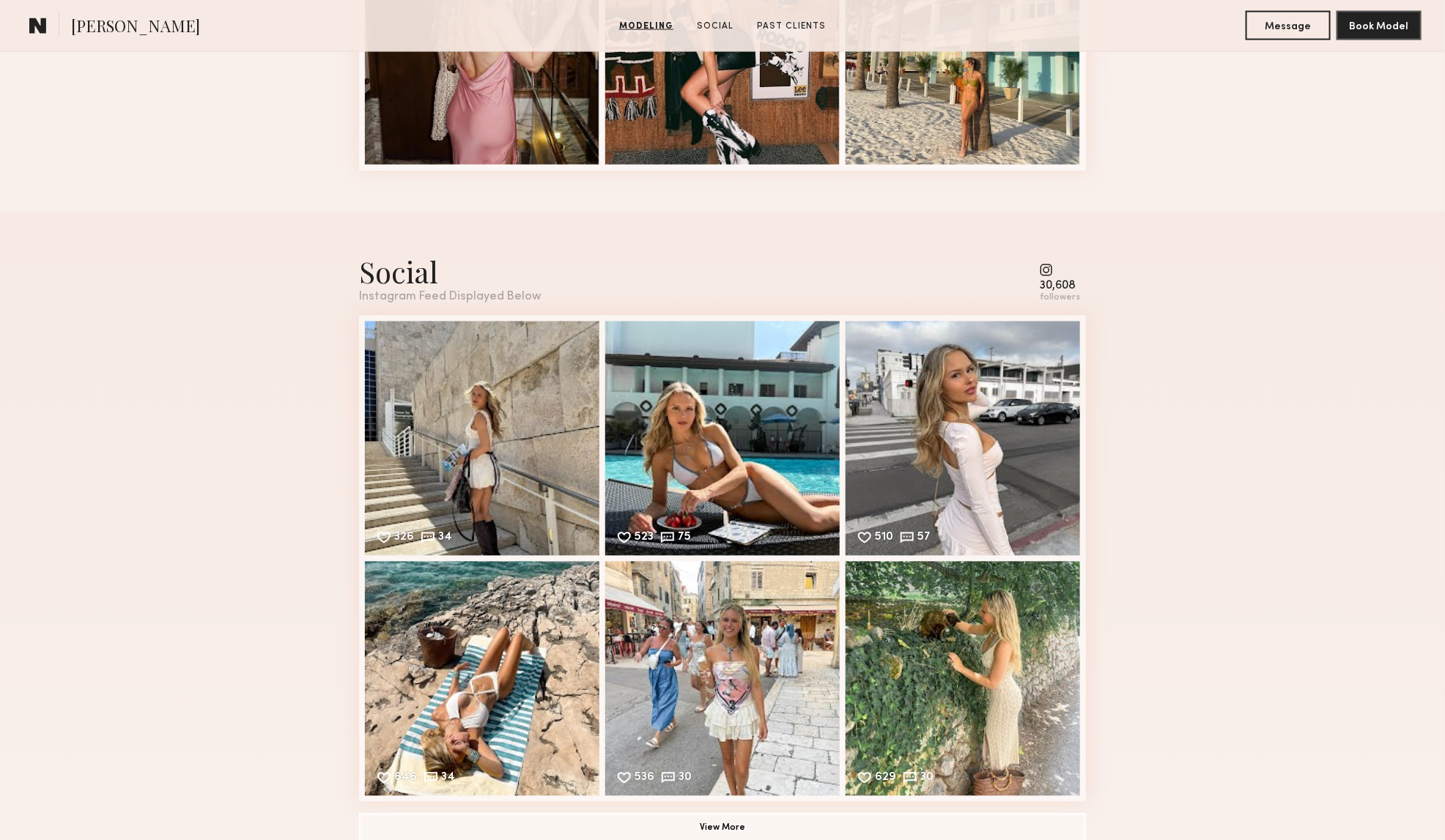
scroll to position [1491, 0]
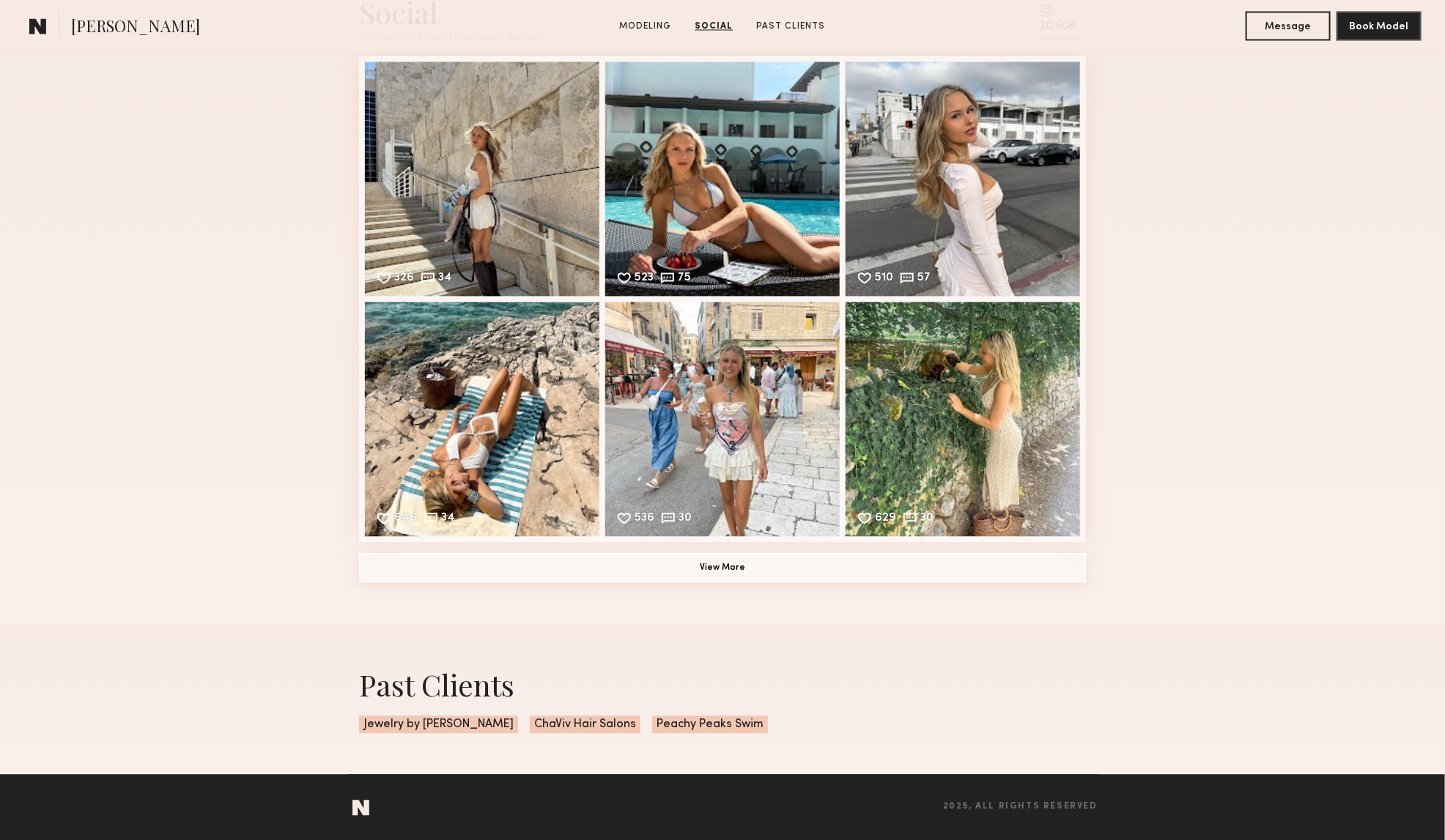
click at [741, 567] on button "View More" at bounding box center [722, 567] width 727 height 29
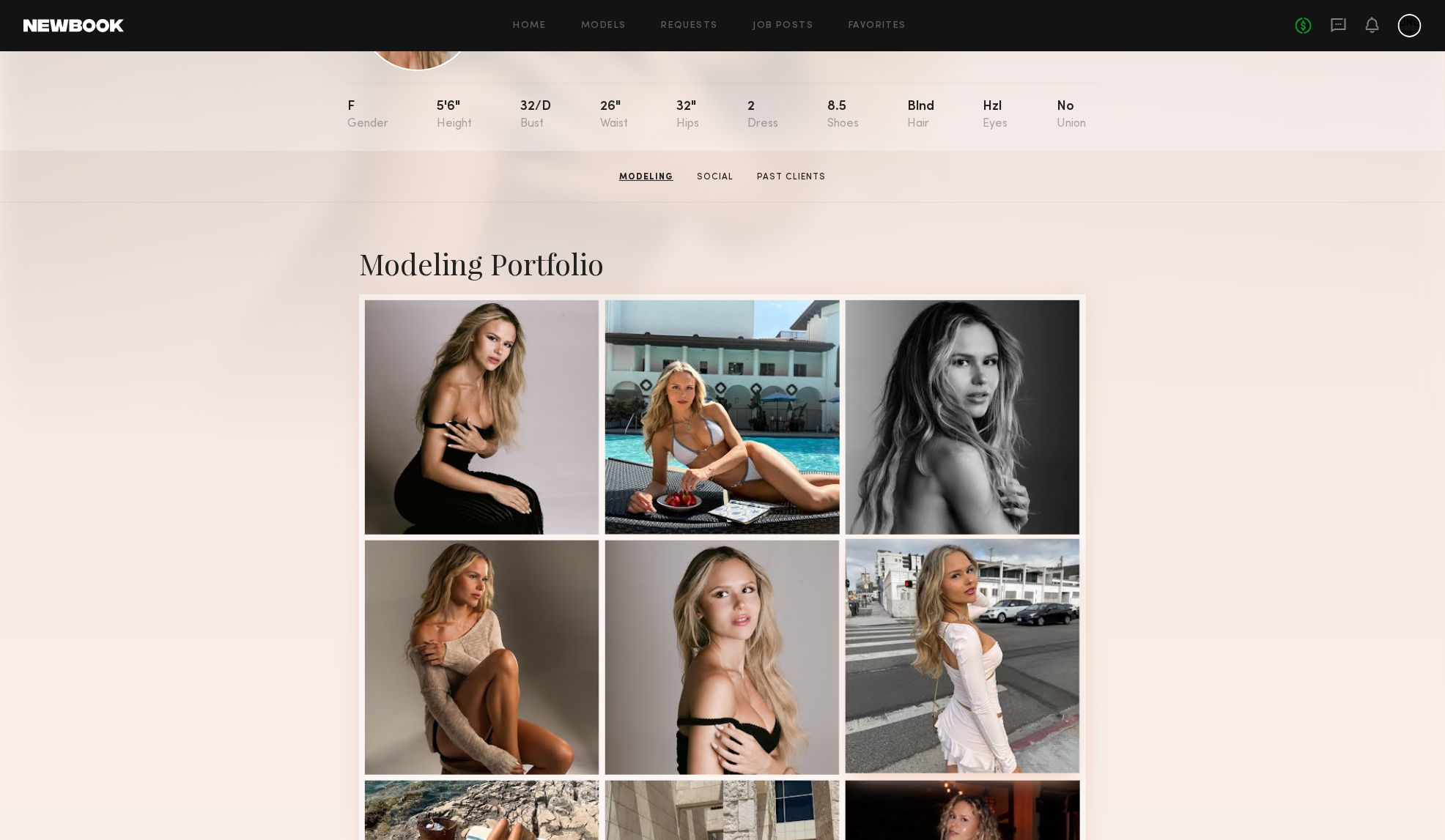
scroll to position [0, 0]
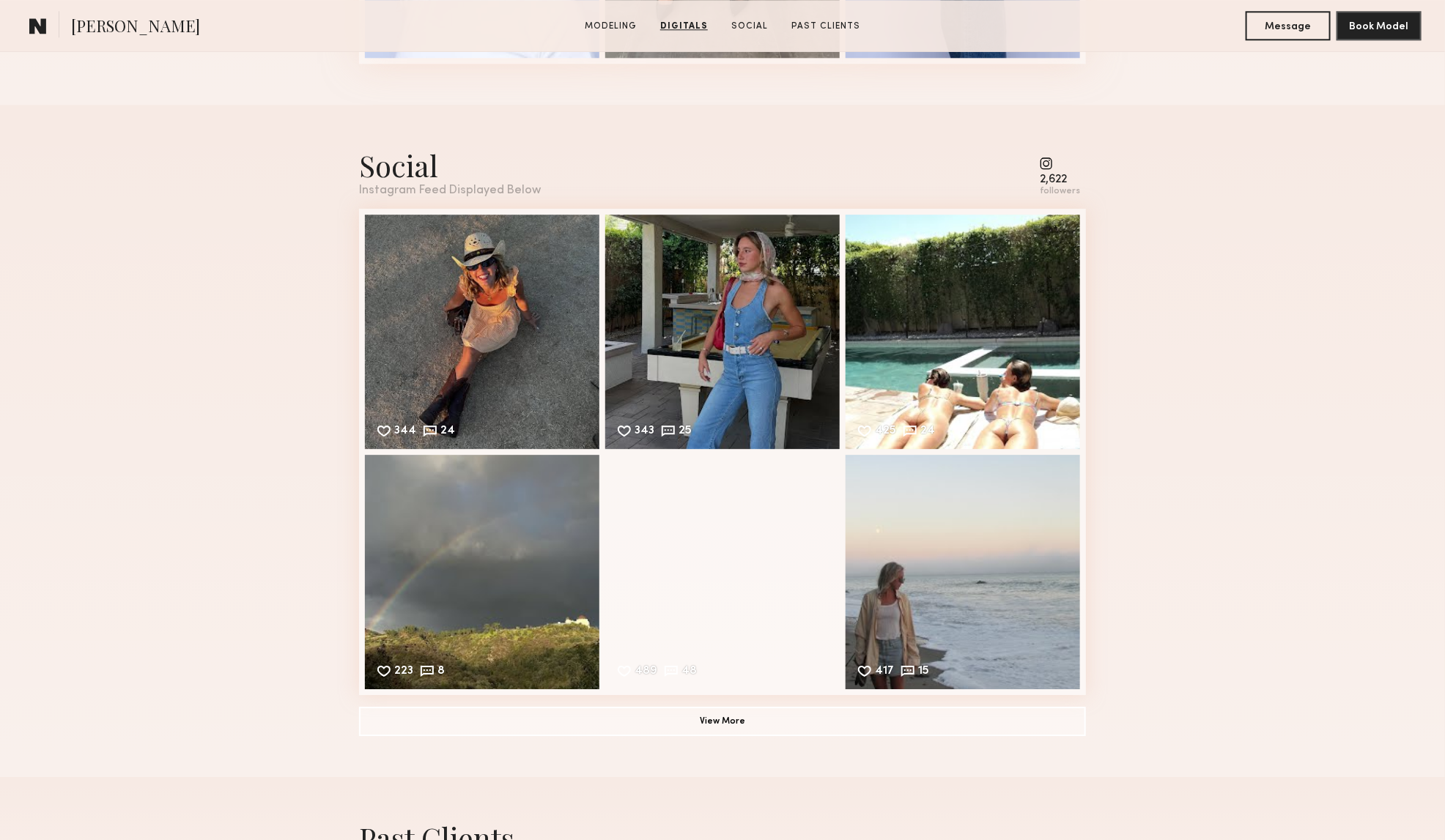
scroll to position [2151, 0]
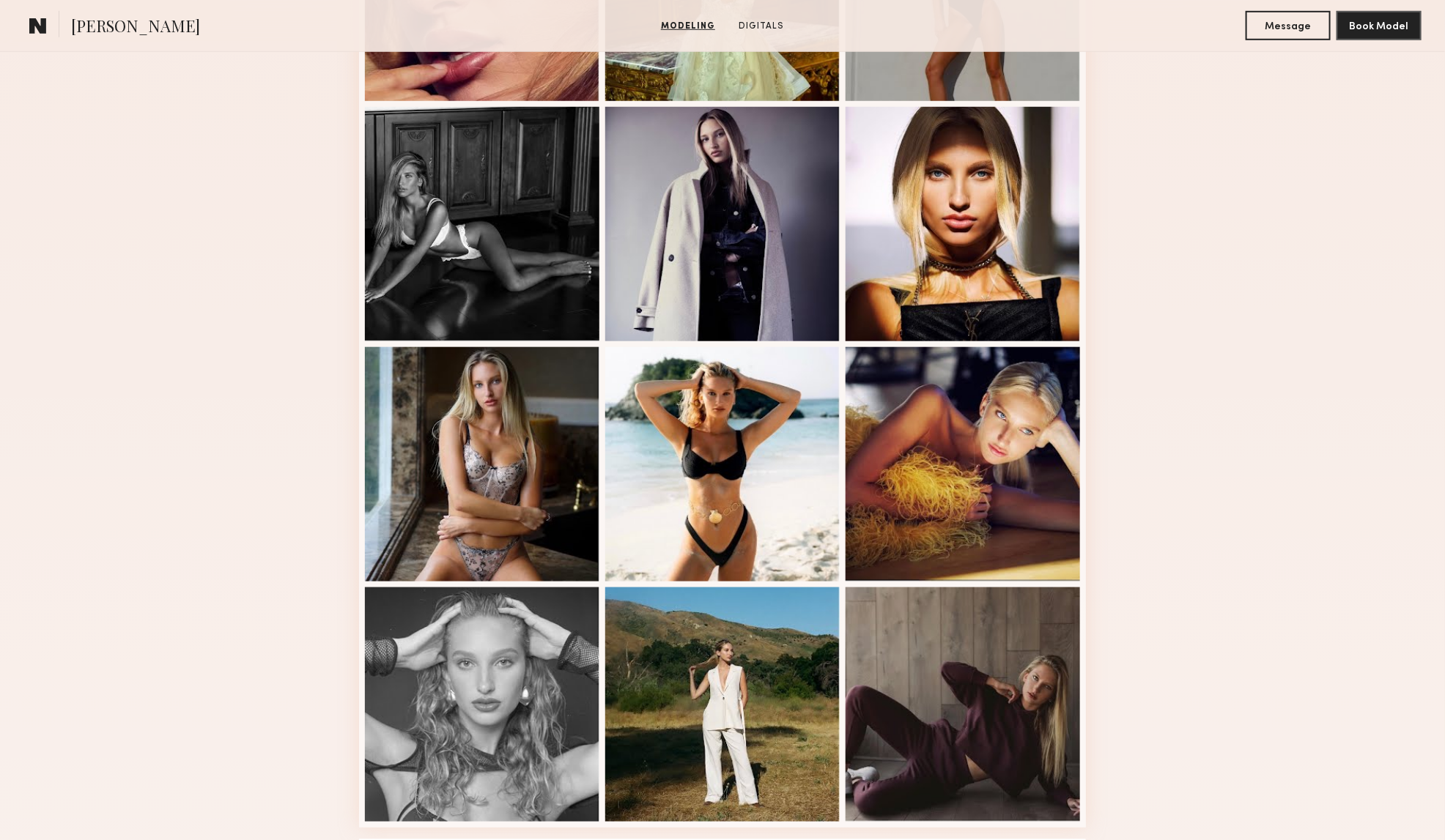
scroll to position [318, 0]
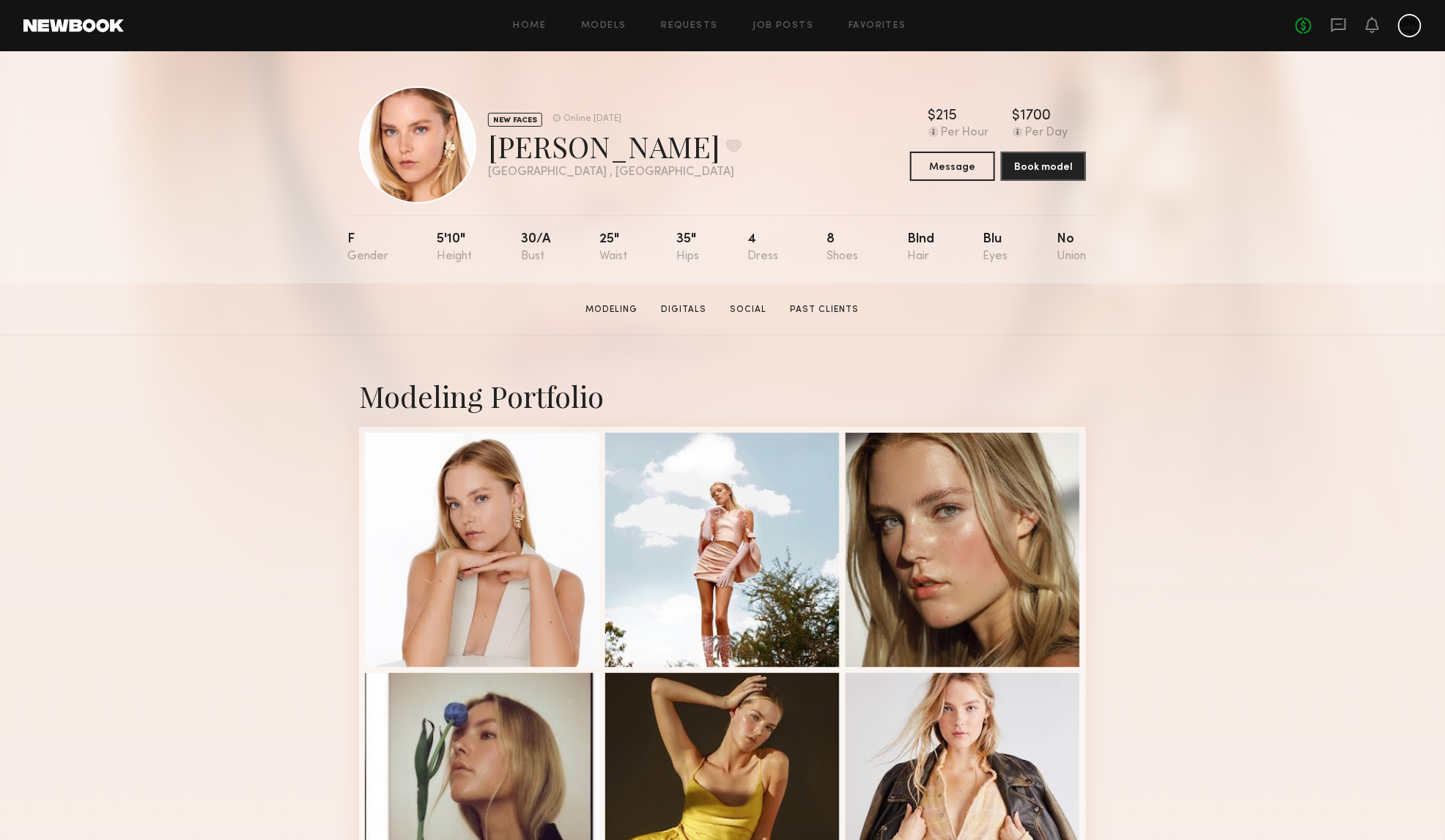
click at [931, 167] on button "Message" at bounding box center [953, 165] width 85 height 29
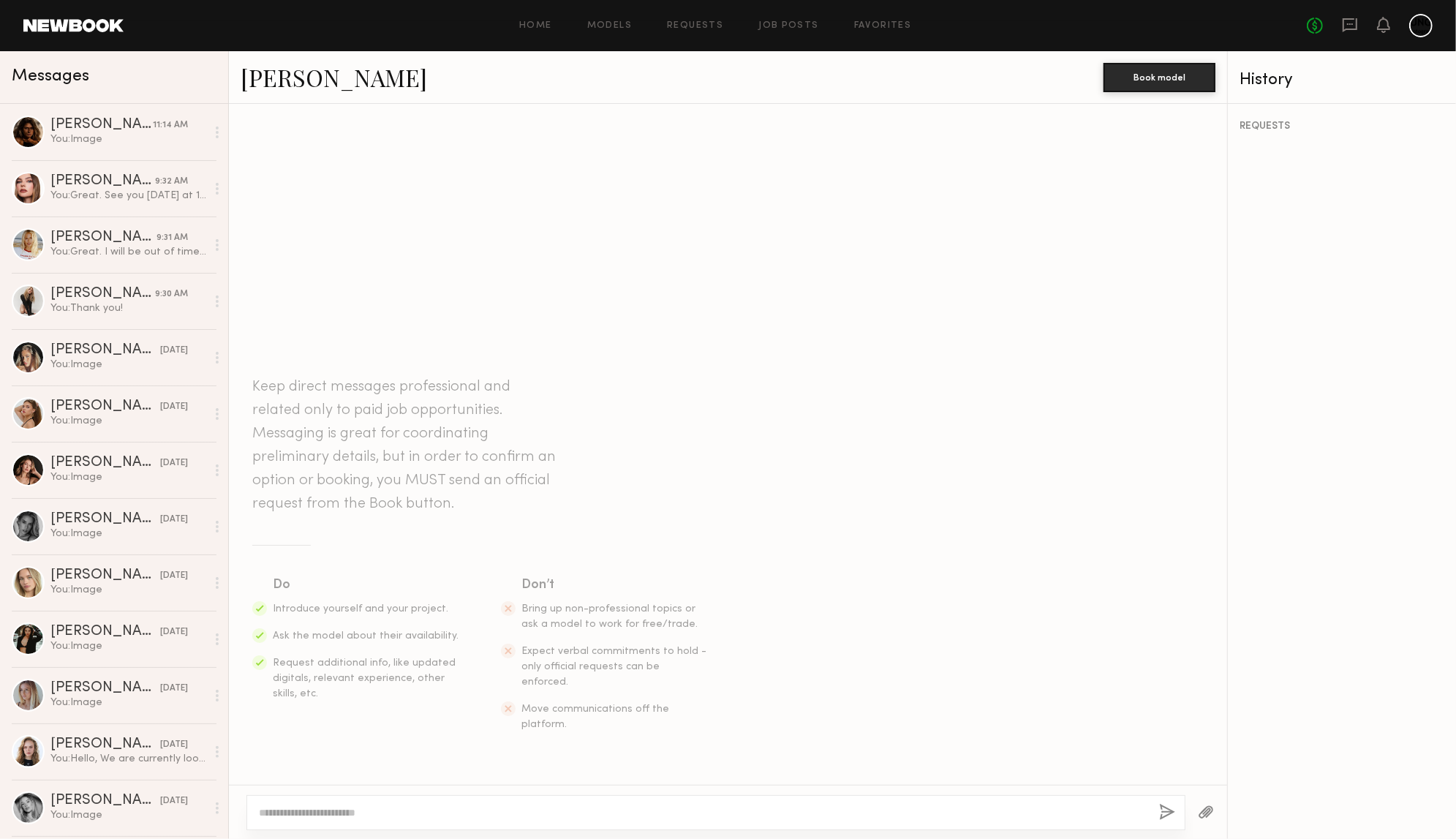
click at [362, 819] on textarea at bounding box center [703, 812] width 888 height 15
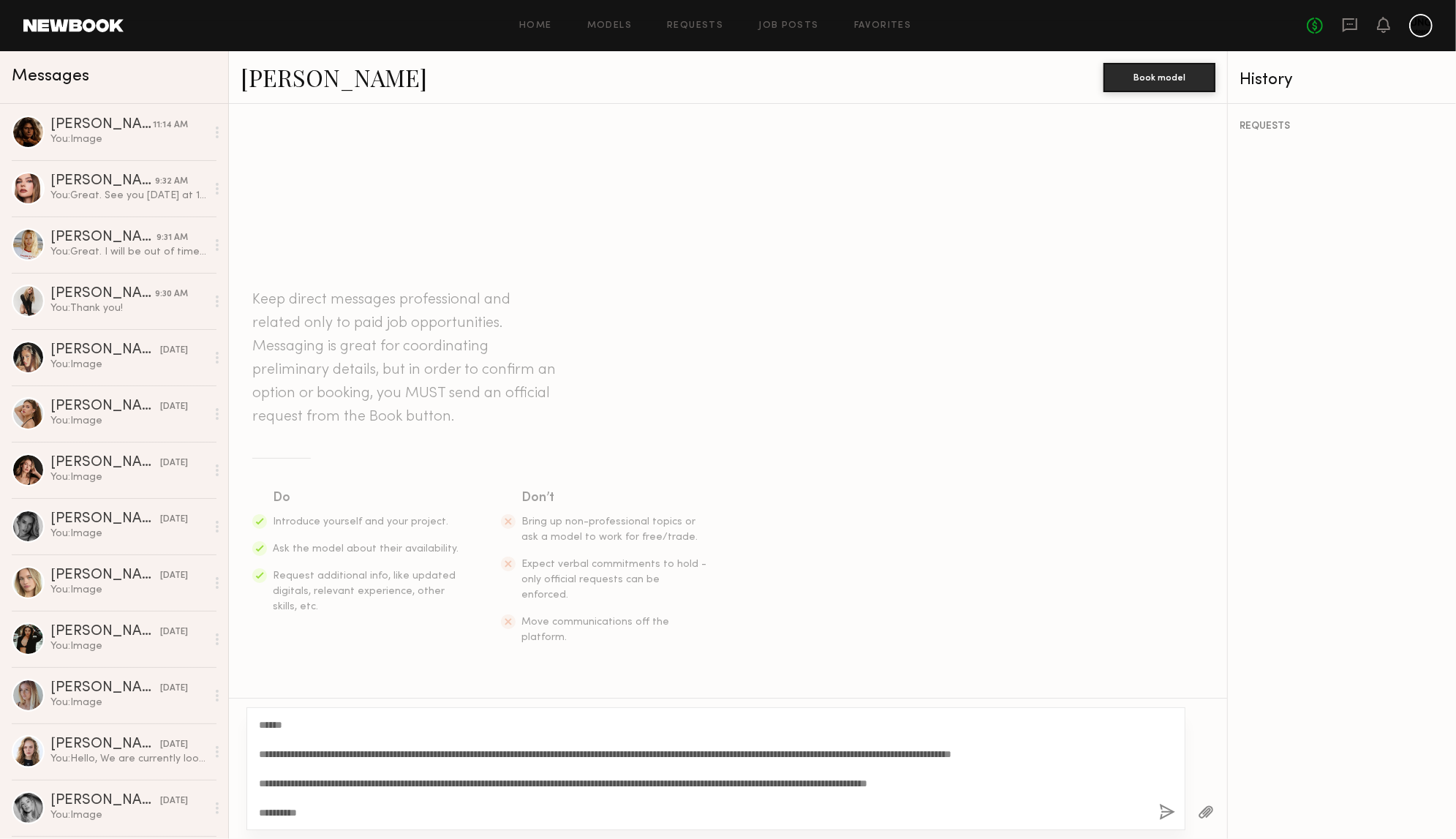
type textarea "**********"
click at [1171, 811] on button "button" at bounding box center [1167, 812] width 16 height 18
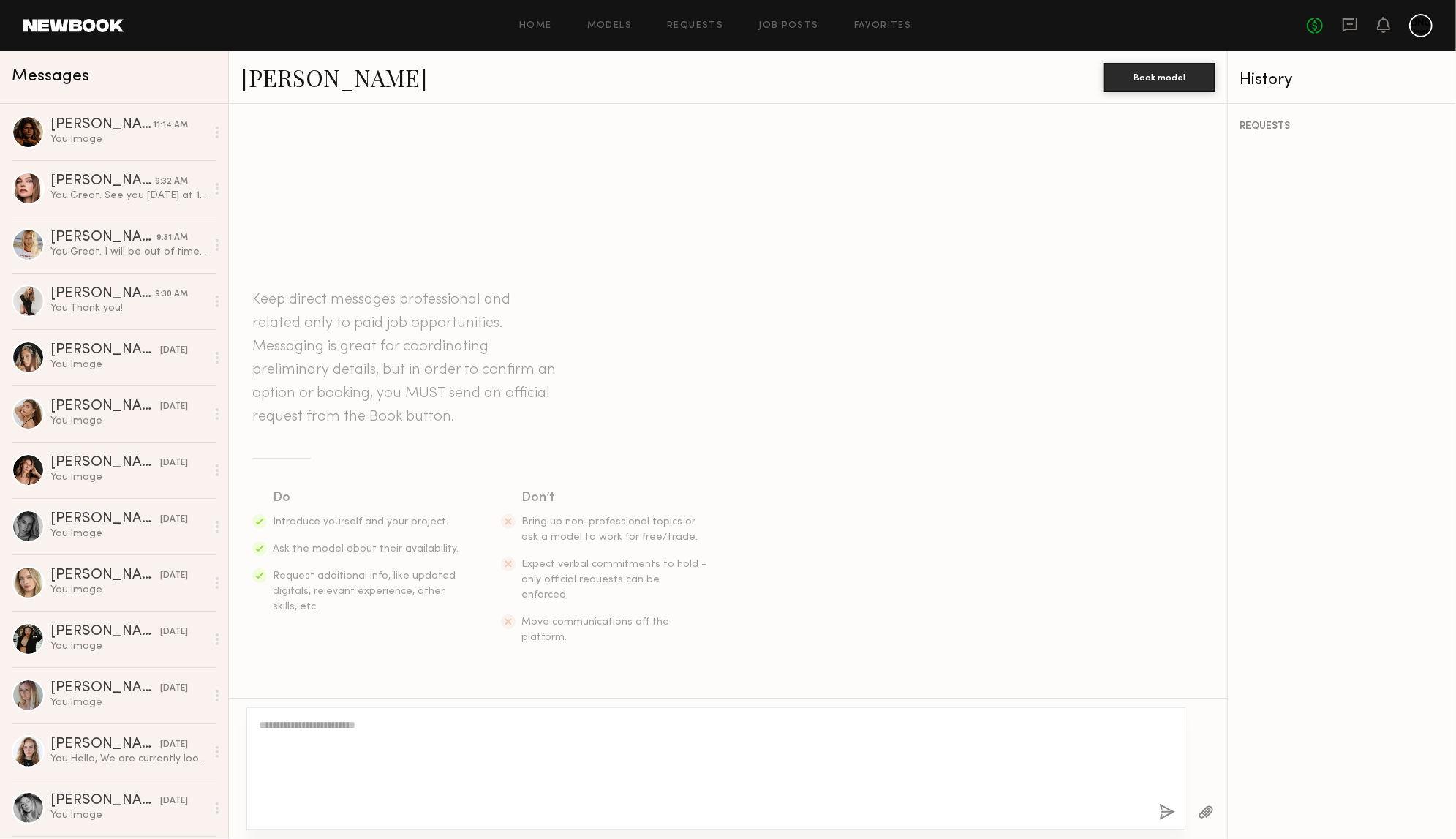
scroll to position [129, 0]
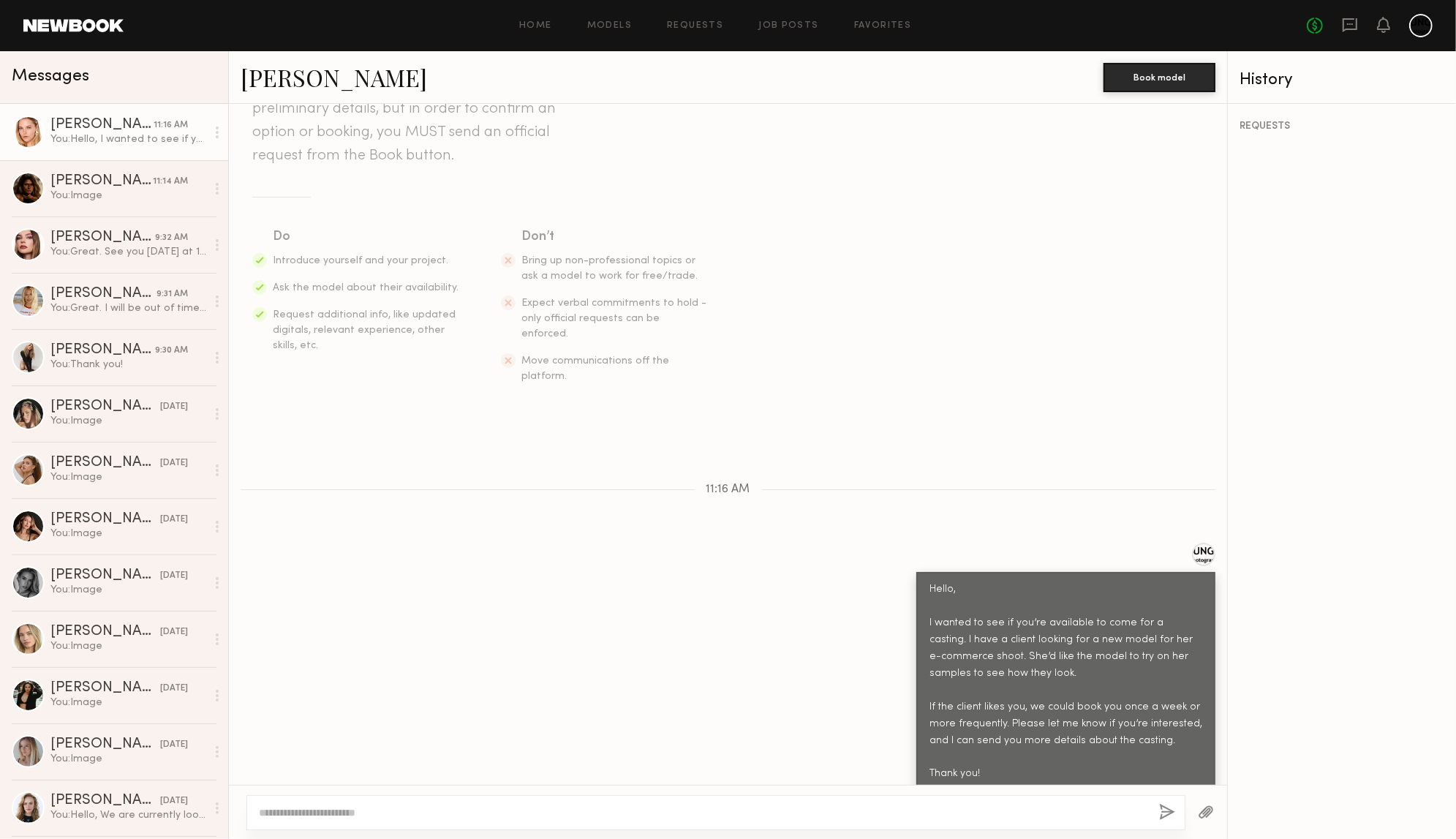
click at [1214, 808] on button "button" at bounding box center [1206, 812] width 16 height 18
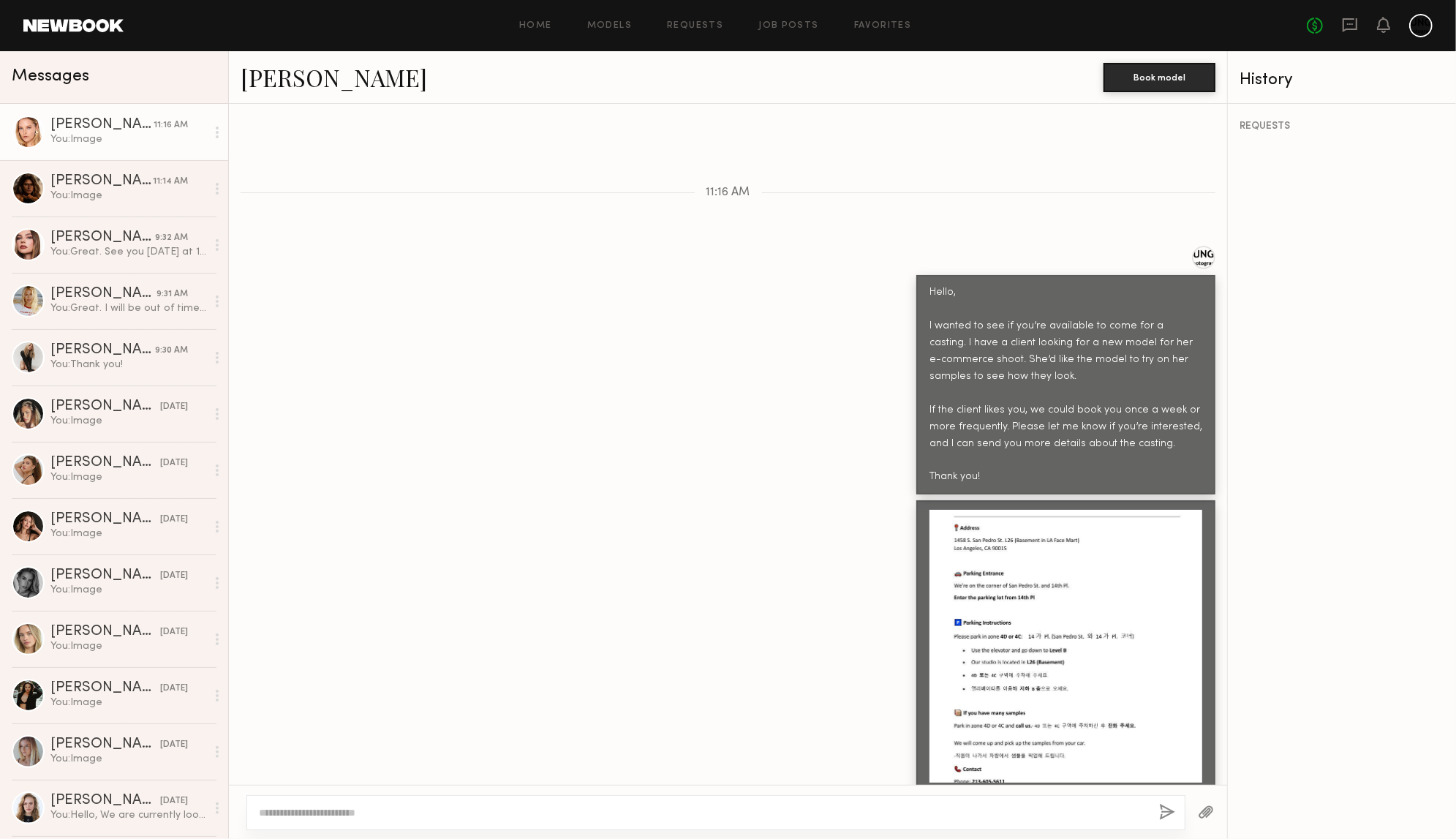
click at [1165, 818] on button "button" at bounding box center [1167, 812] width 16 height 18
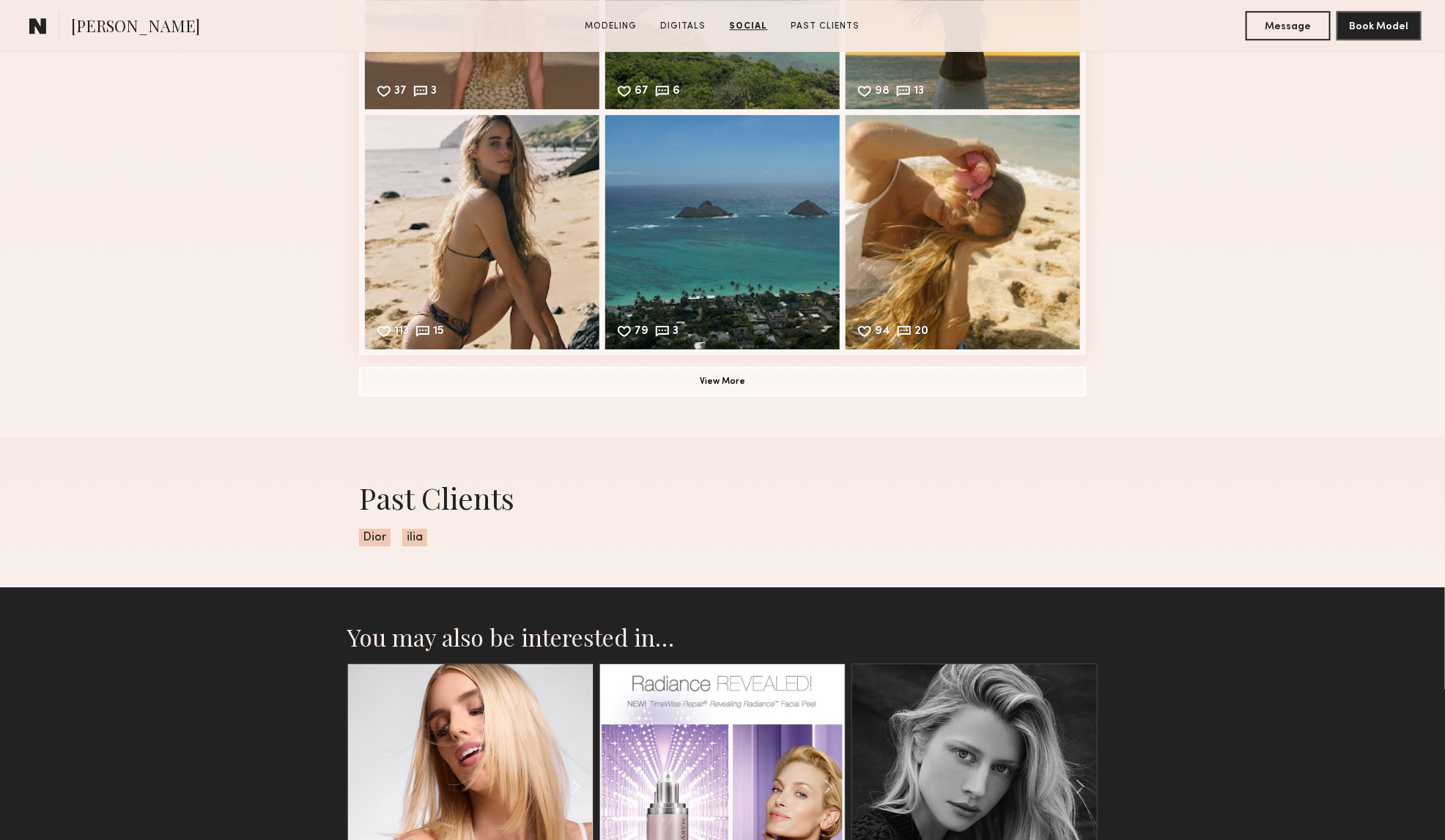
scroll to position [2563, 0]
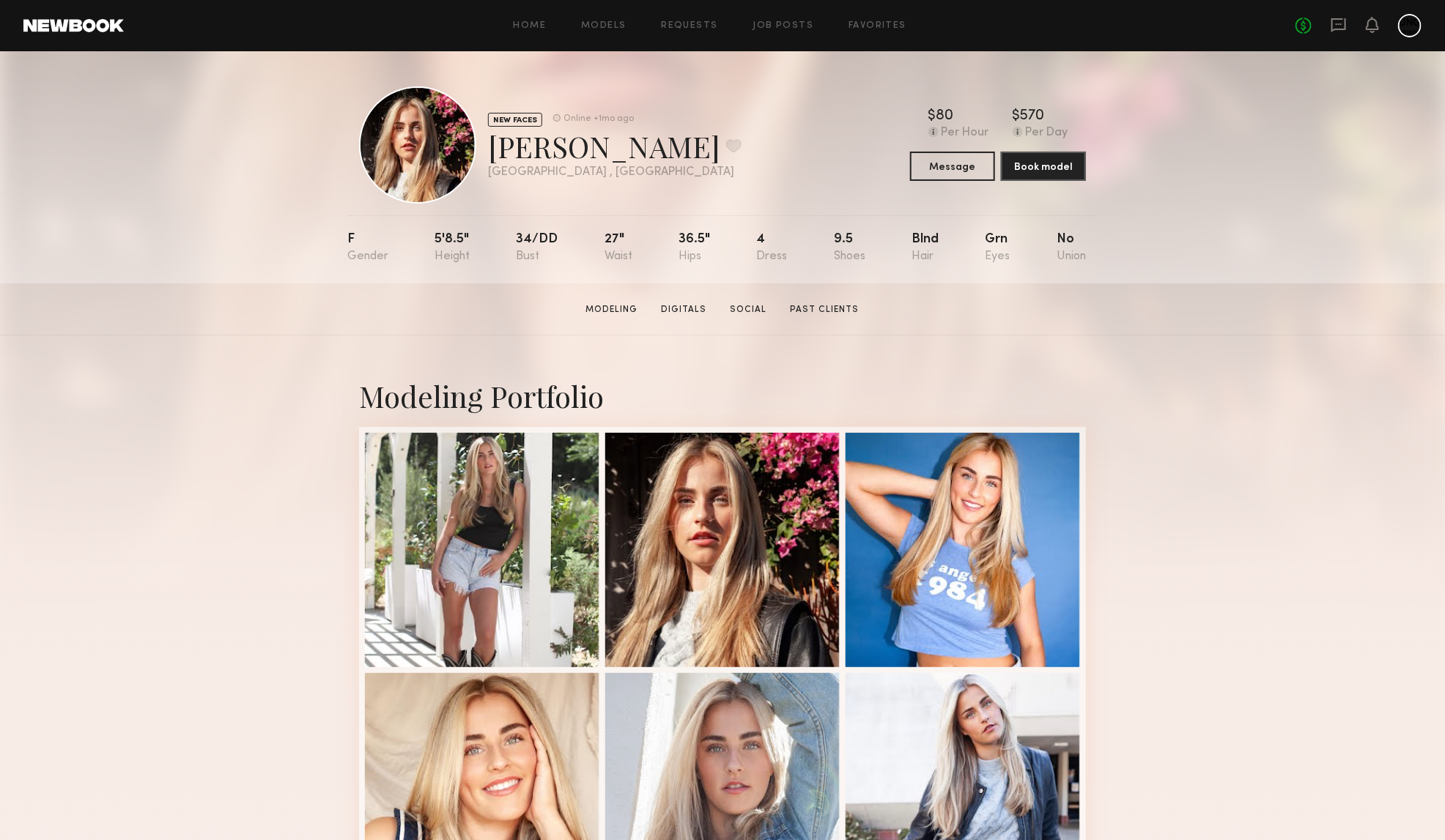
drag, startPoint x: 1233, startPoint y: 374, endPoint x: 1222, endPoint y: 374, distance: 11.0
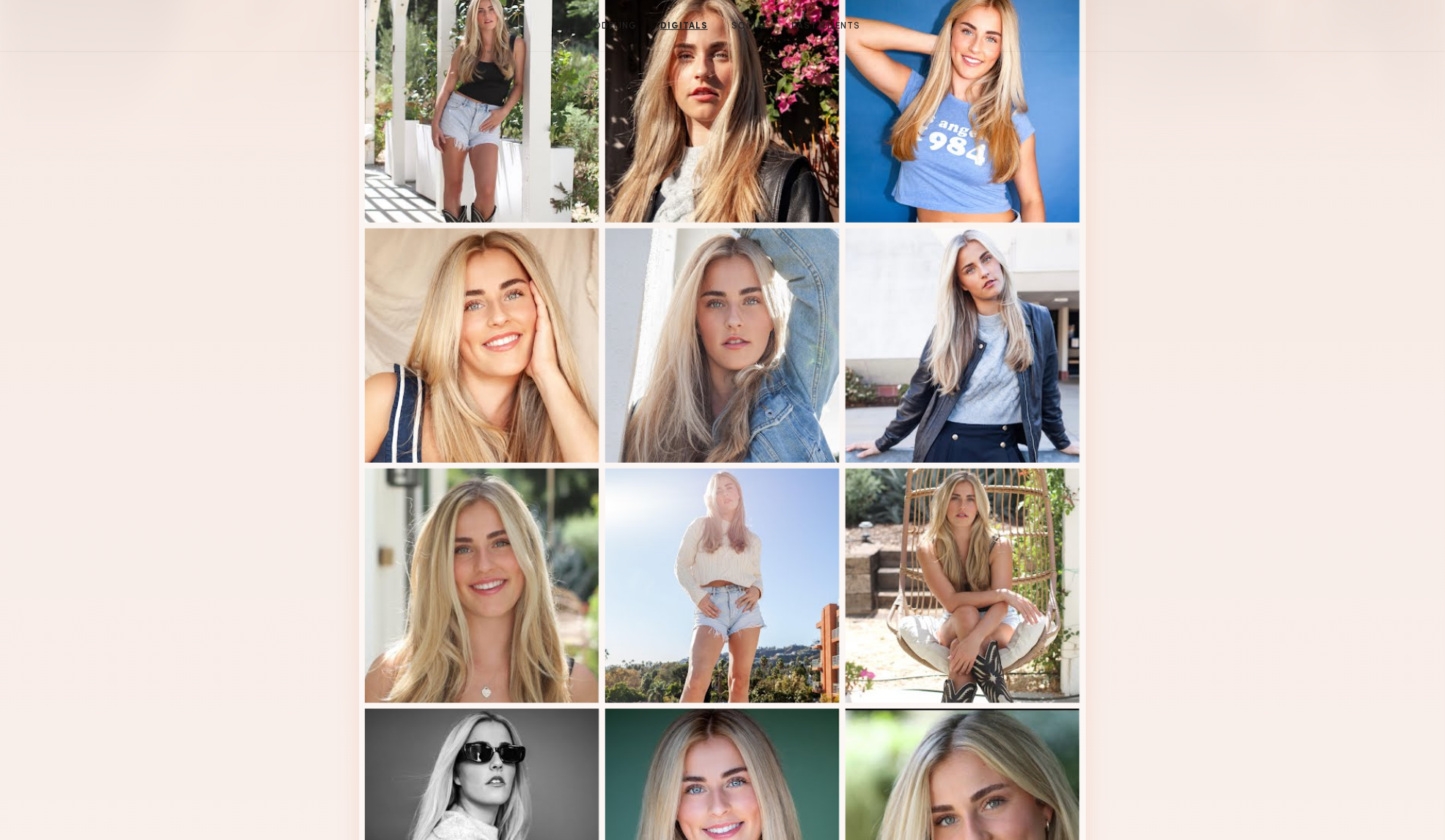
scroll to position [92, 0]
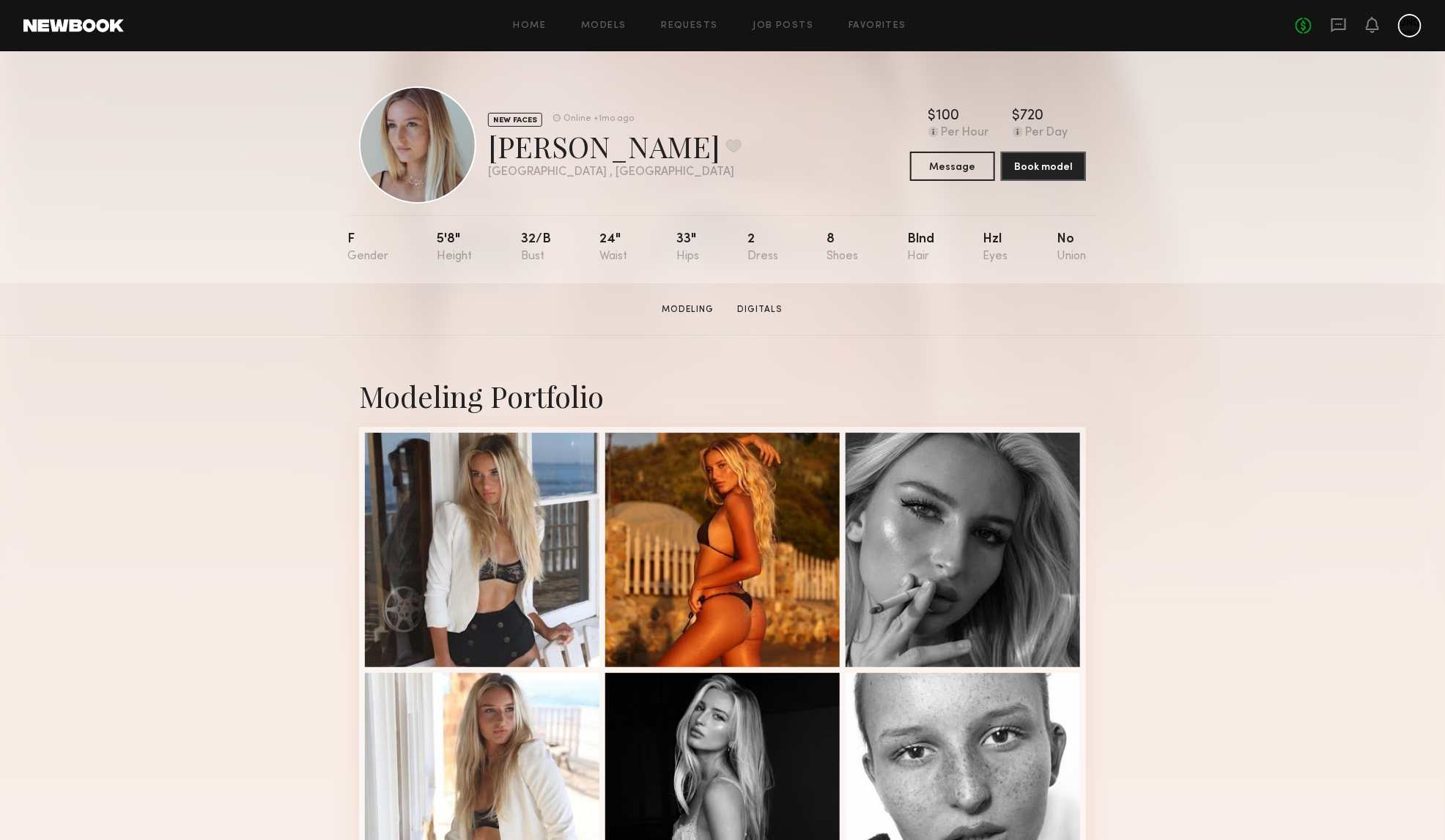
click at [960, 169] on button "Message" at bounding box center [953, 165] width 85 height 29
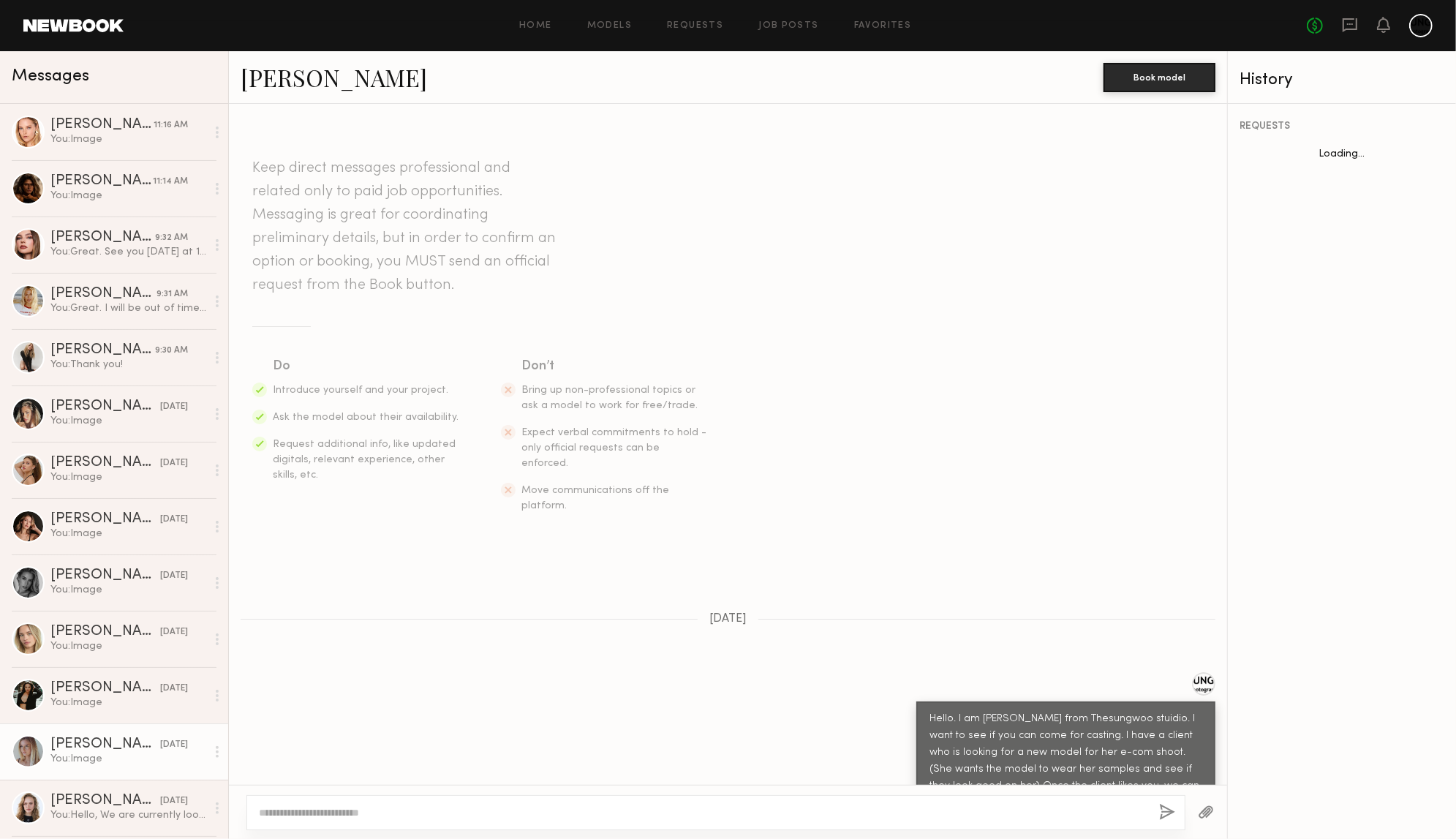
scroll to position [1728, 0]
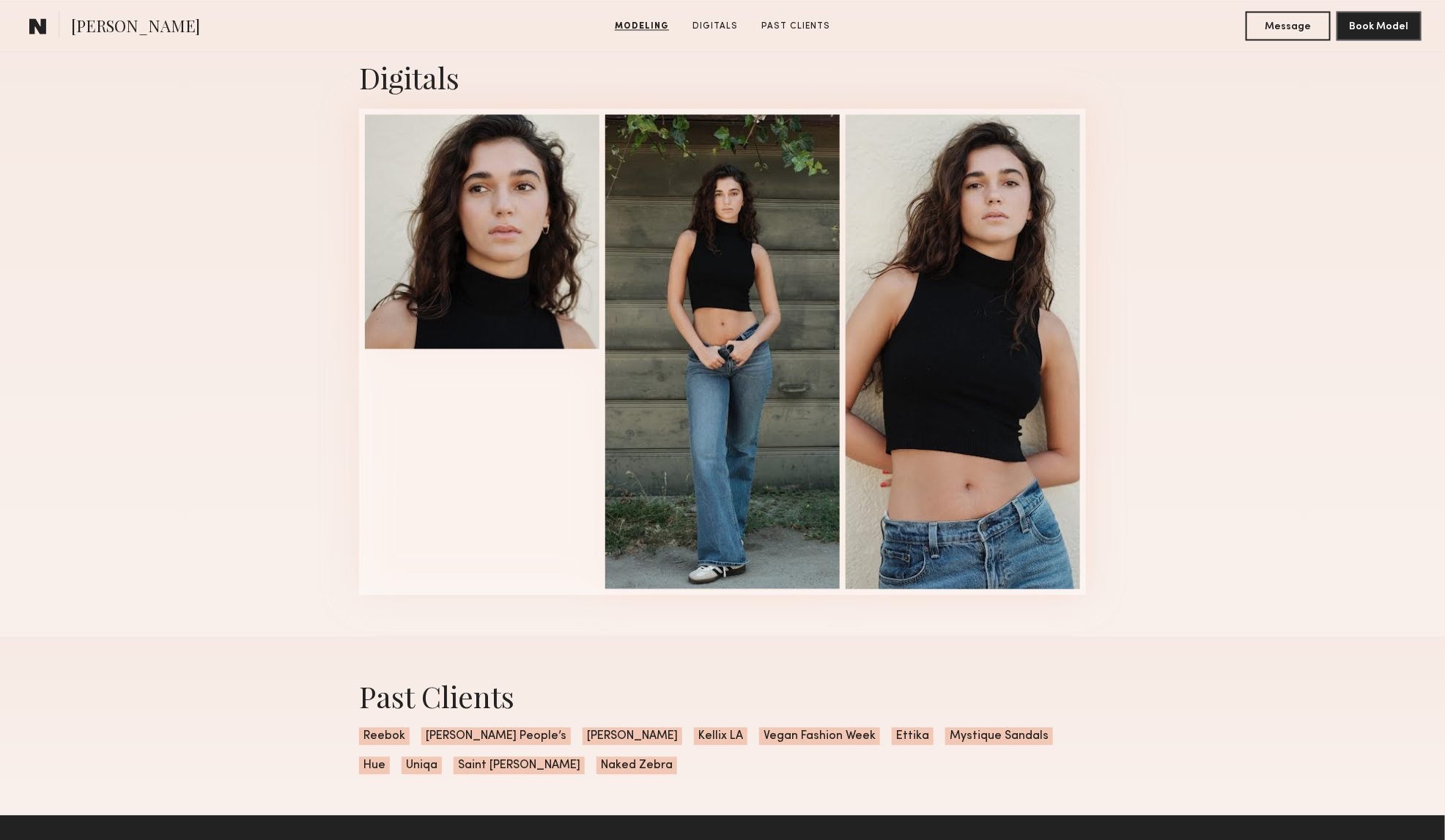
scroll to position [1648, 0]
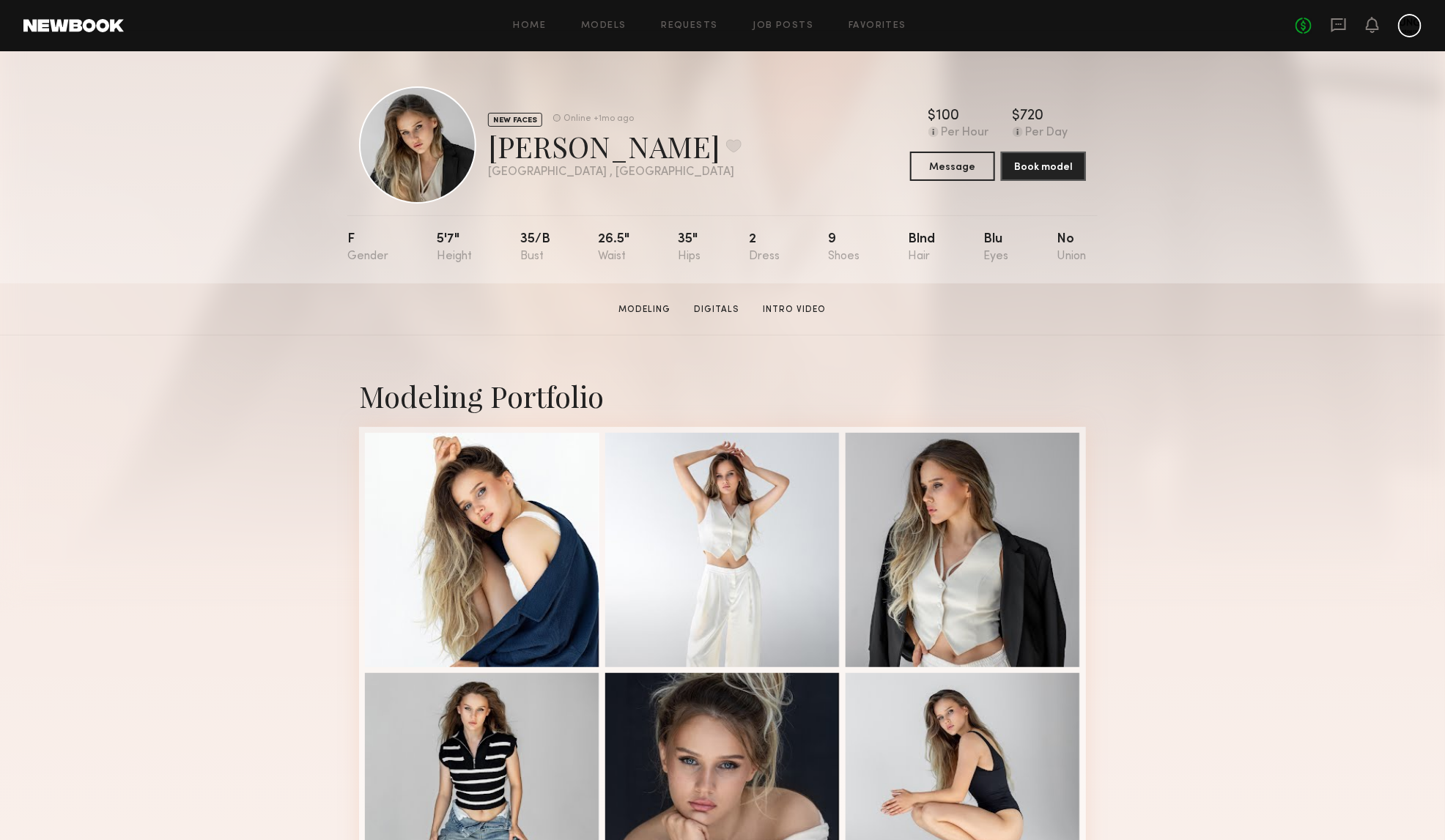
click at [1294, 369] on div "Modeling Portfolio" at bounding box center [722, 645] width 1445 height 619
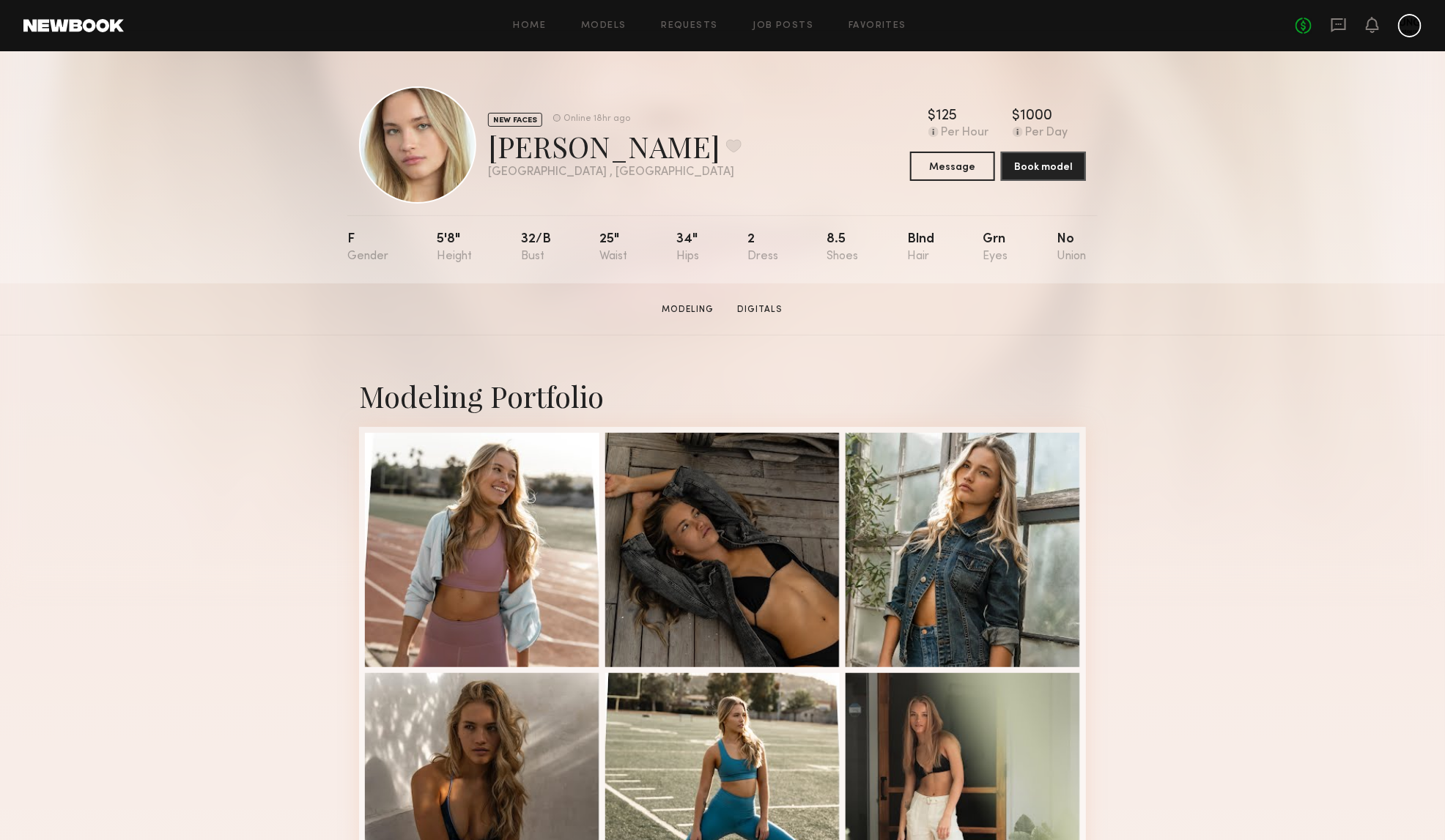
click at [1216, 420] on div "Modeling Portfolio" at bounding box center [722, 765] width 1445 height 859
click at [954, 162] on button "Message" at bounding box center [953, 165] width 85 height 29
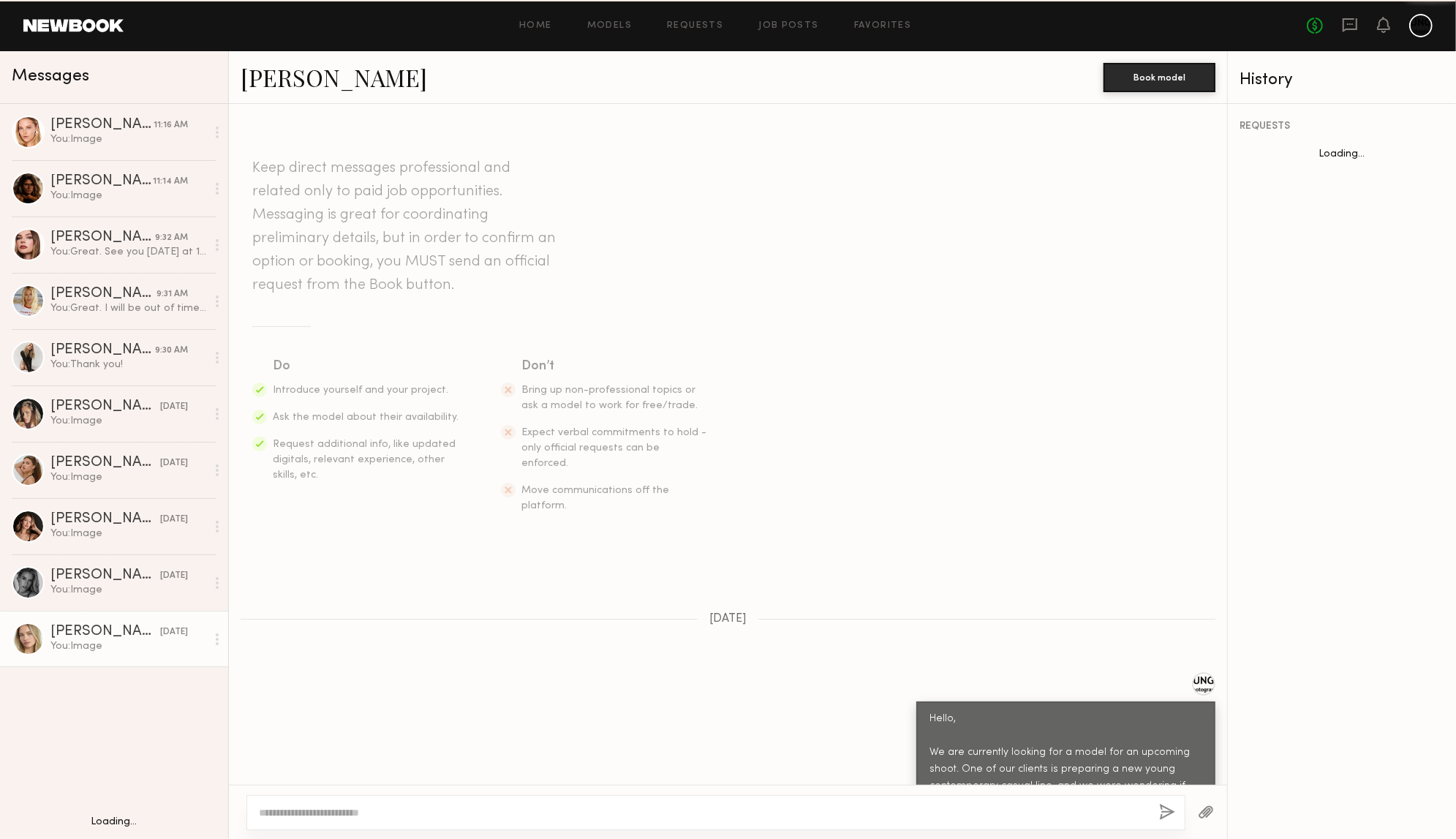
scroll to position [426, 0]
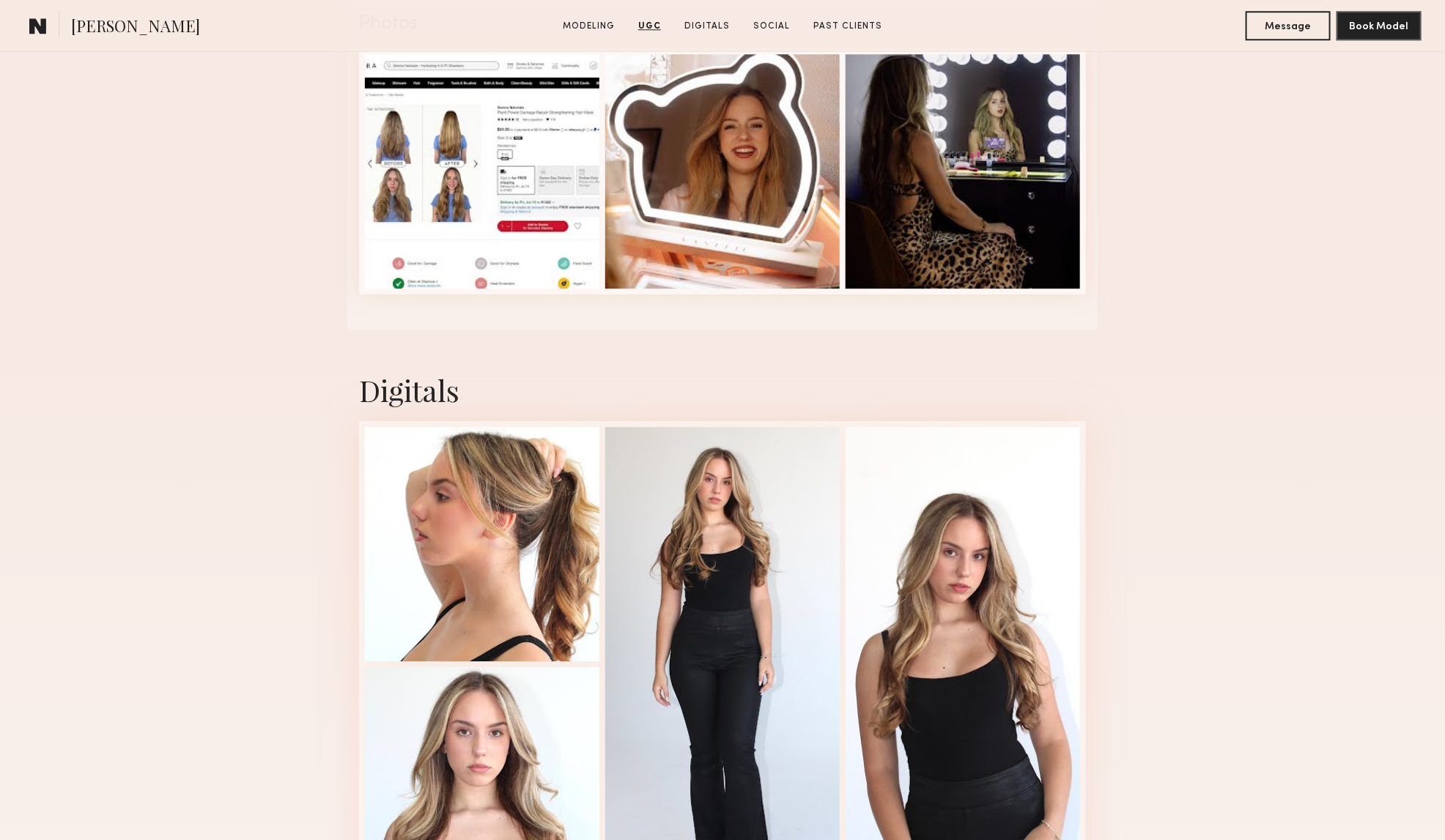
scroll to position [2380, 0]
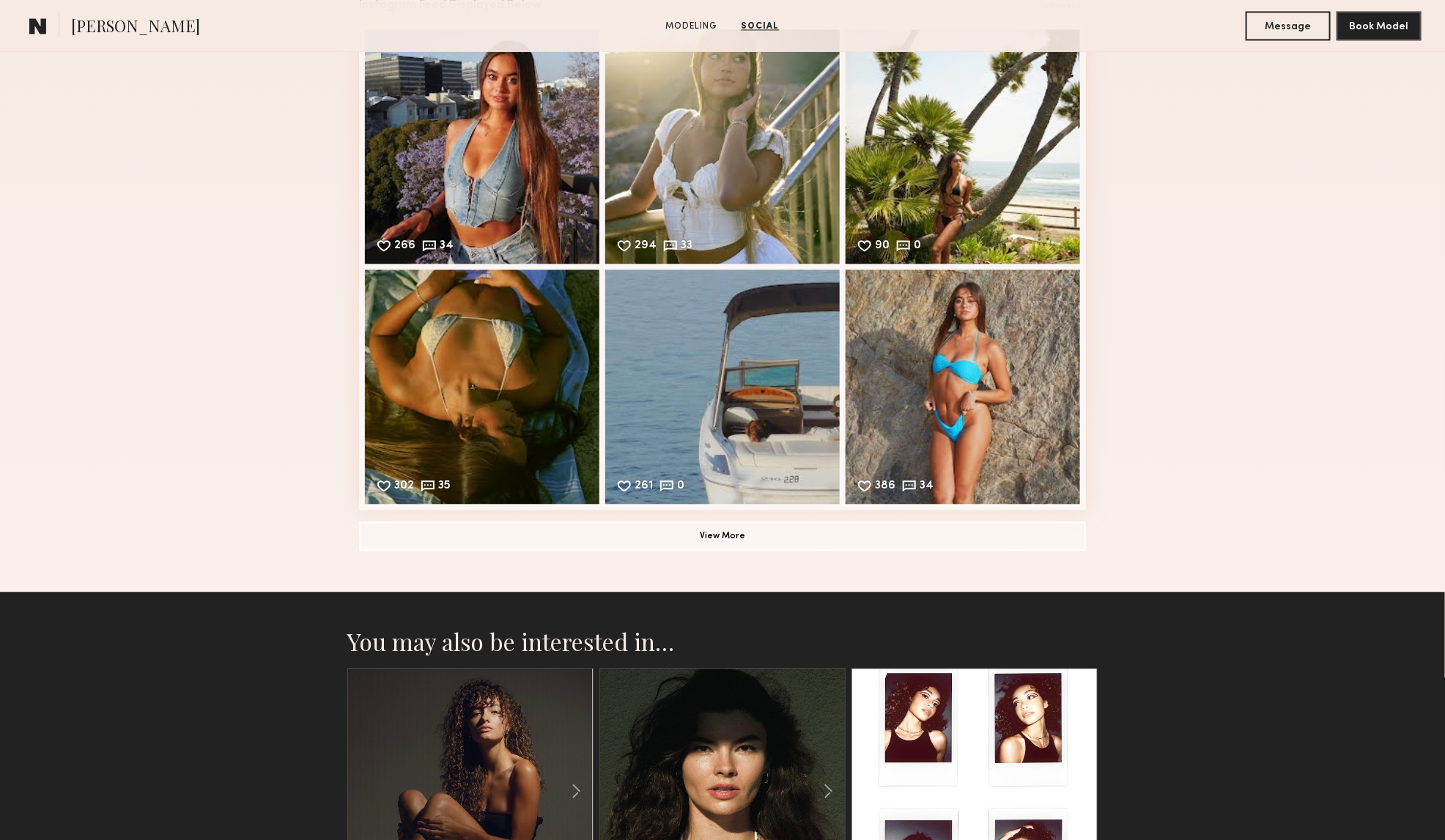
scroll to position [1906, 0]
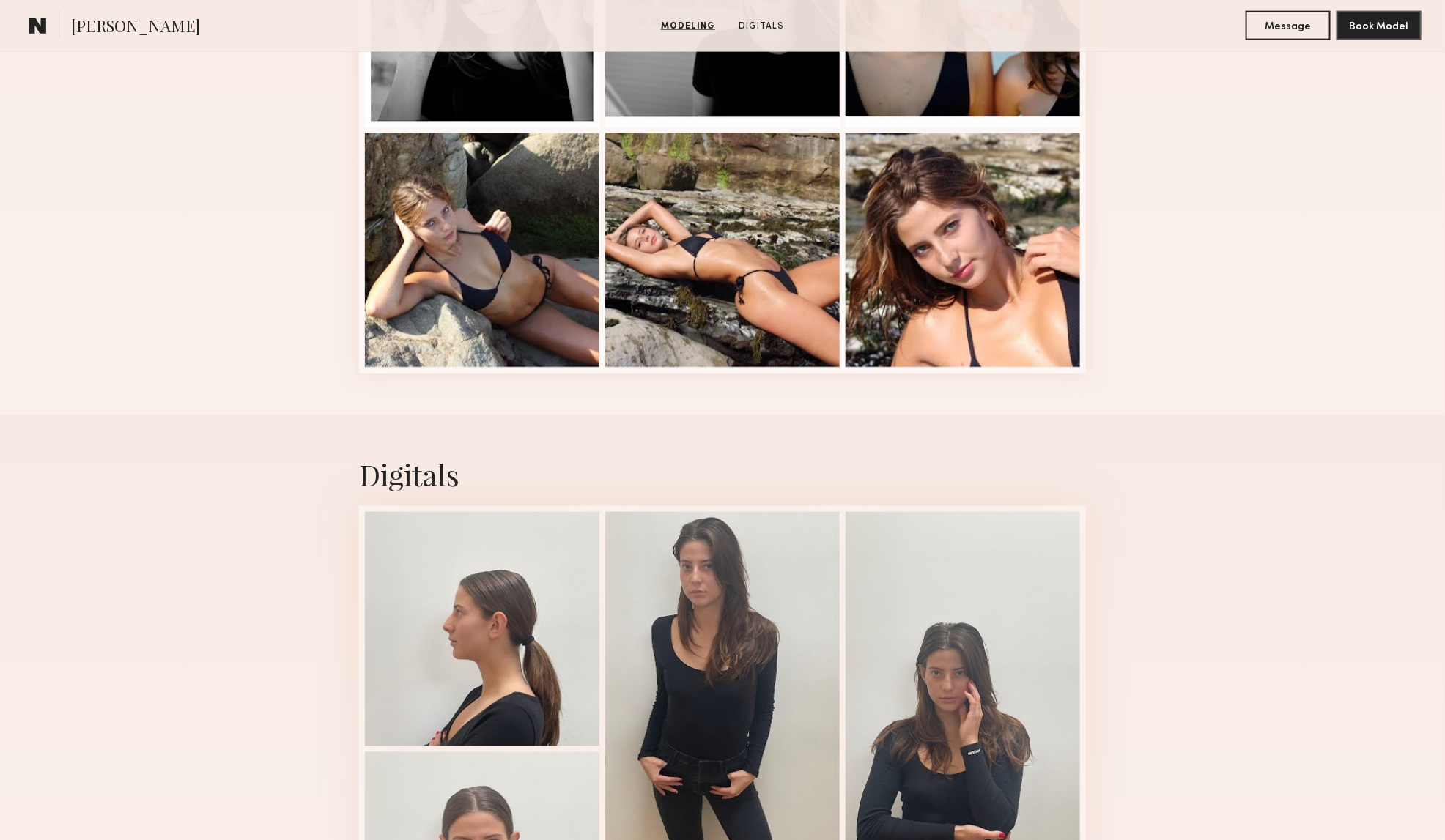
scroll to position [1282, 0]
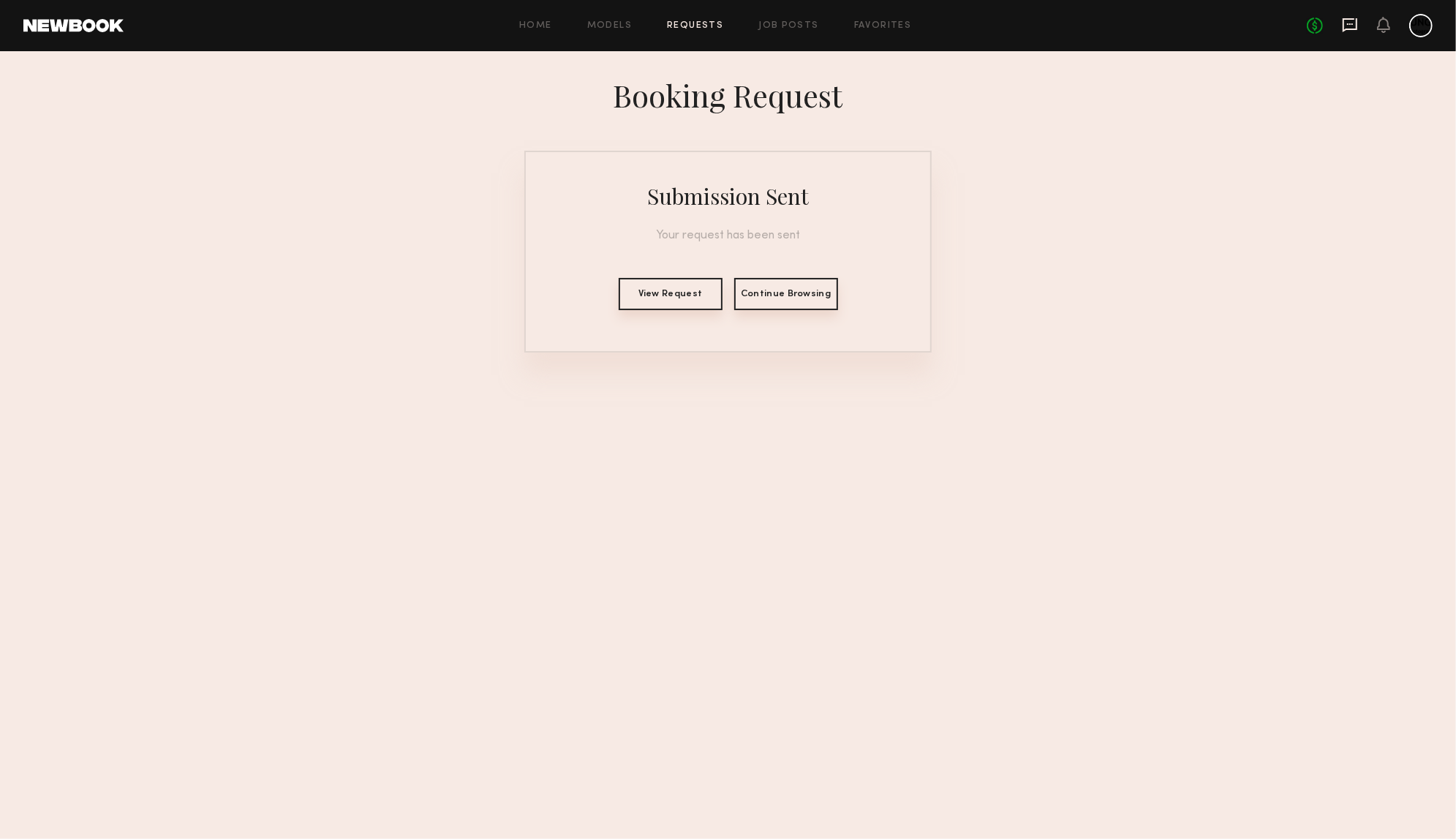
click at [1349, 29] on icon at bounding box center [1349, 25] width 15 height 14
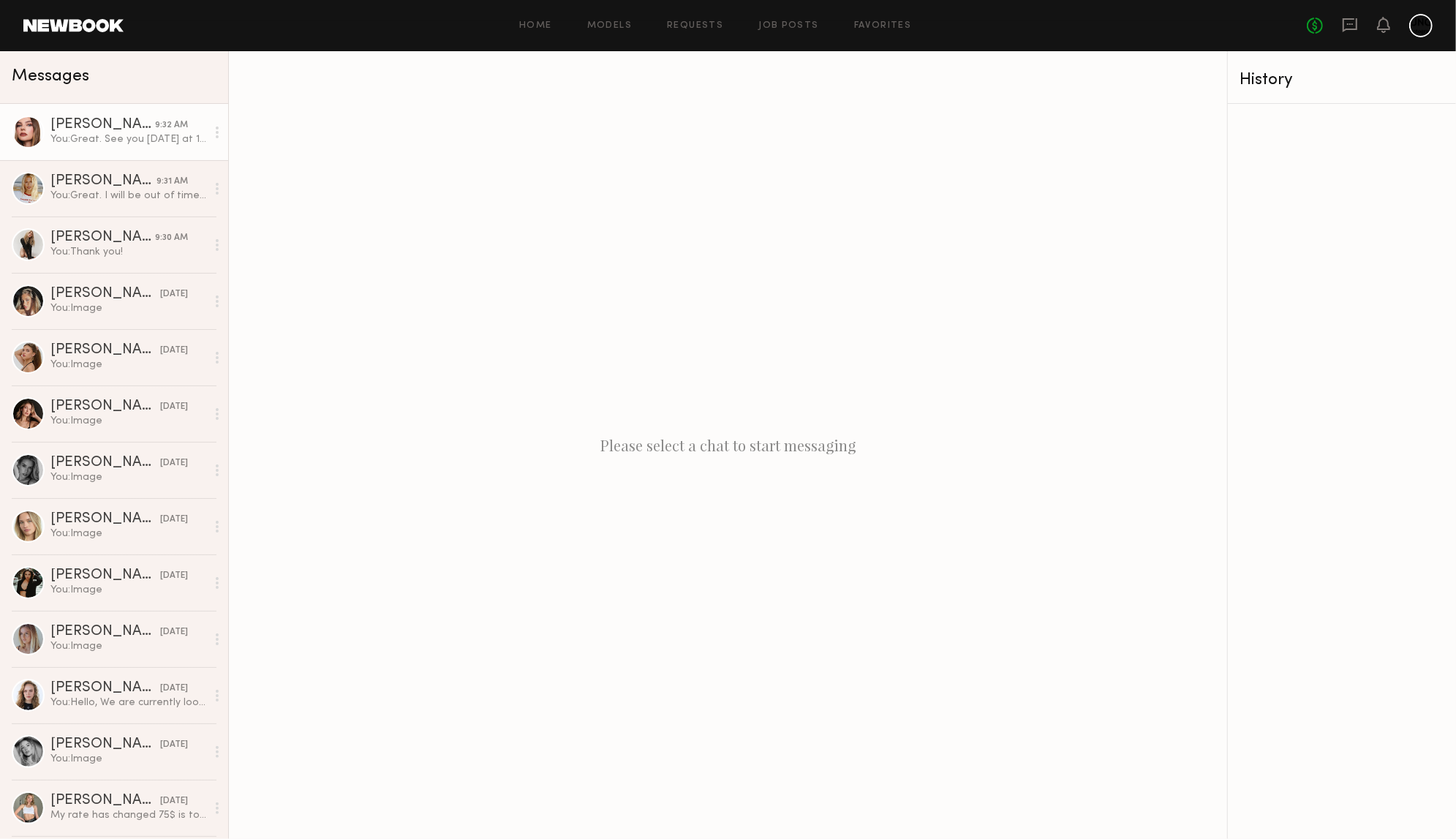
click at [93, 150] on link "[PERSON_NAME] 9:32 AM You: Great. See you [DATE] at 10am. Thank you!" at bounding box center [114, 132] width 228 height 57
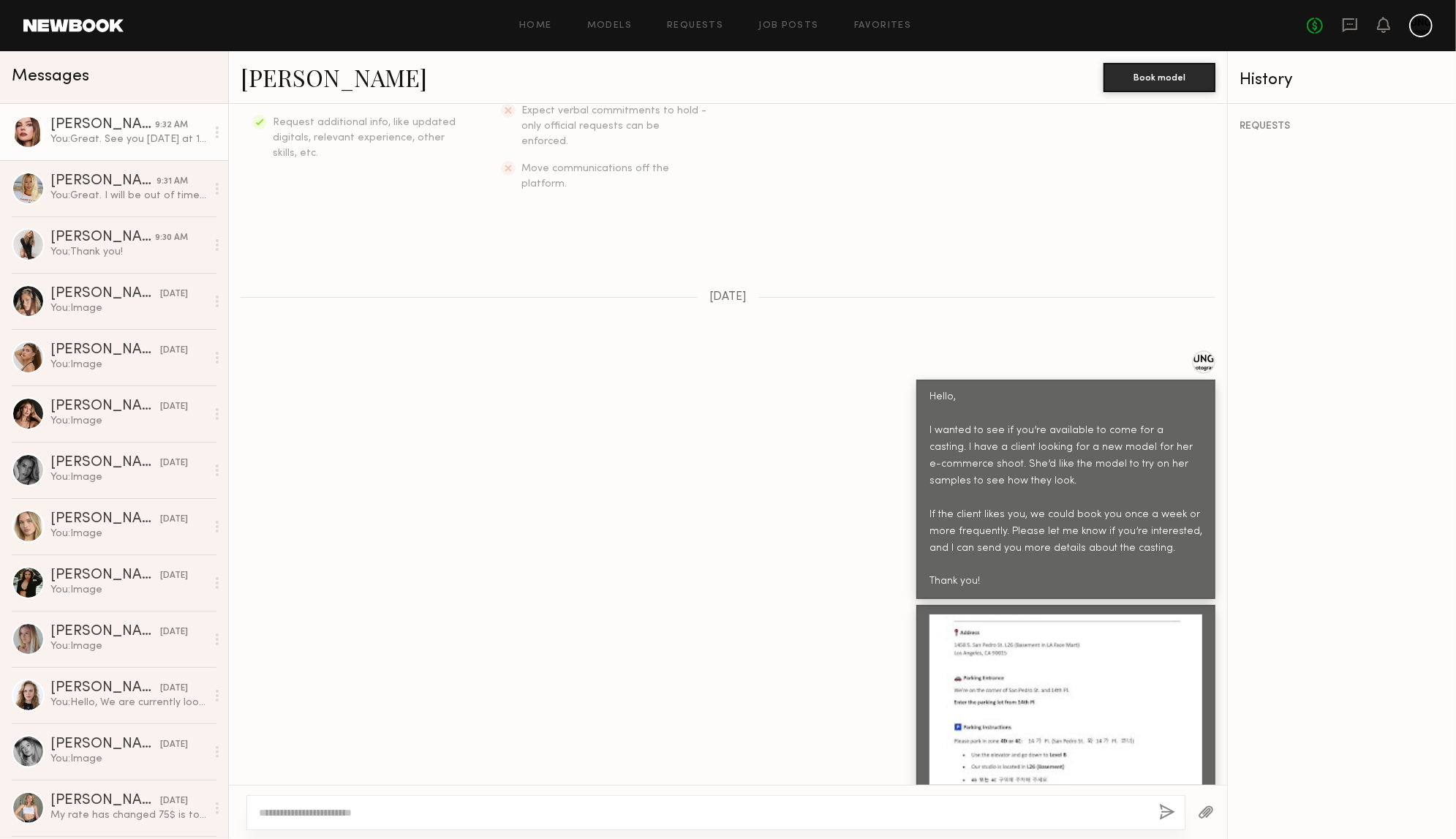
scroll to position [319, 0]
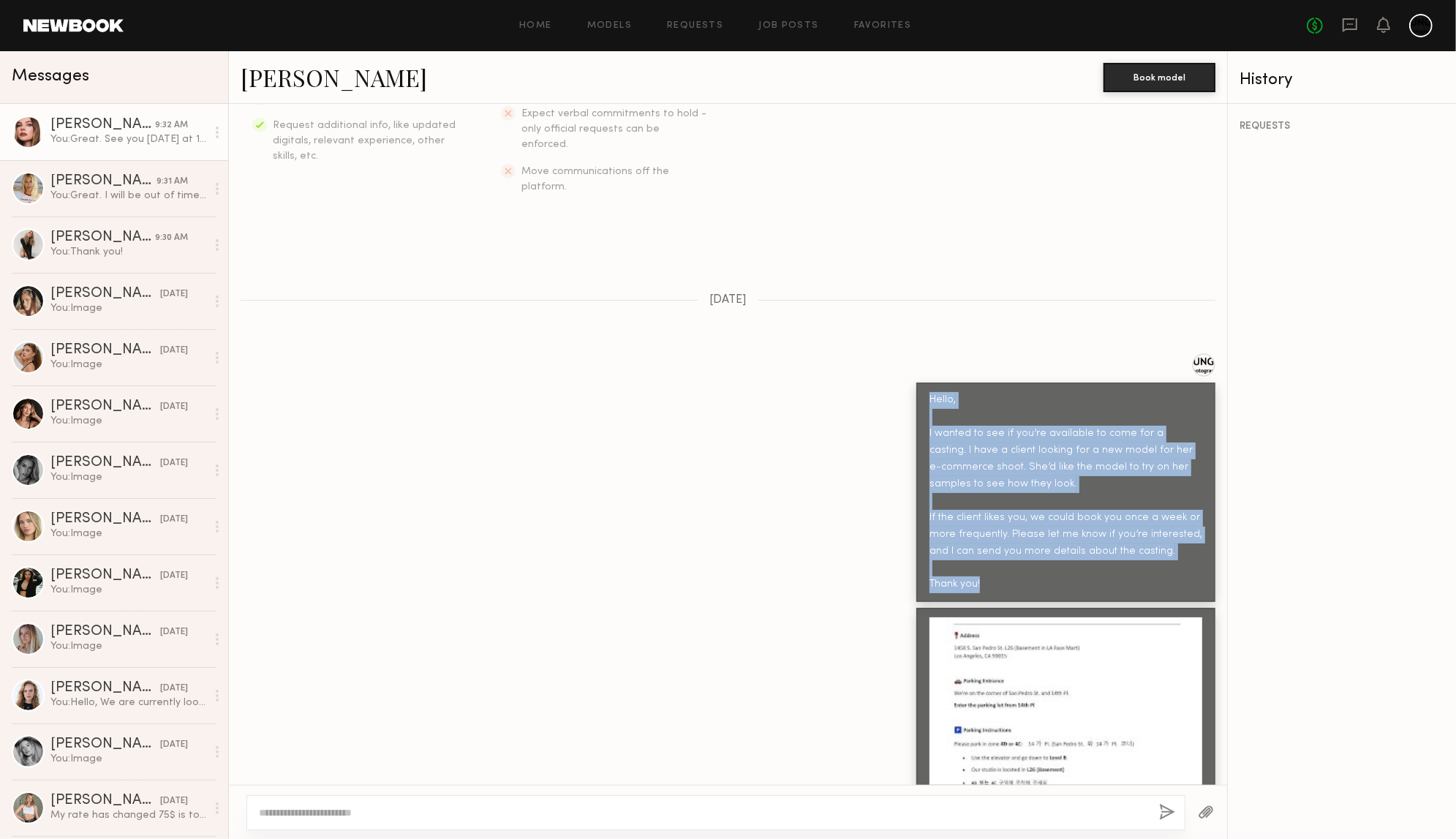
drag, startPoint x: 981, startPoint y: 565, endPoint x: 899, endPoint y: 368, distance: 213.4
click at [899, 368] on div "Hello, I wanted to see if you’re available to come for a casting. I have a clie…" at bounding box center [728, 477] width 998 height 249
copy div "Hello, I wanted to see if you’re available to come for a casting. I have a clie…"
